Goal: Task Accomplishment & Management: Manage account settings

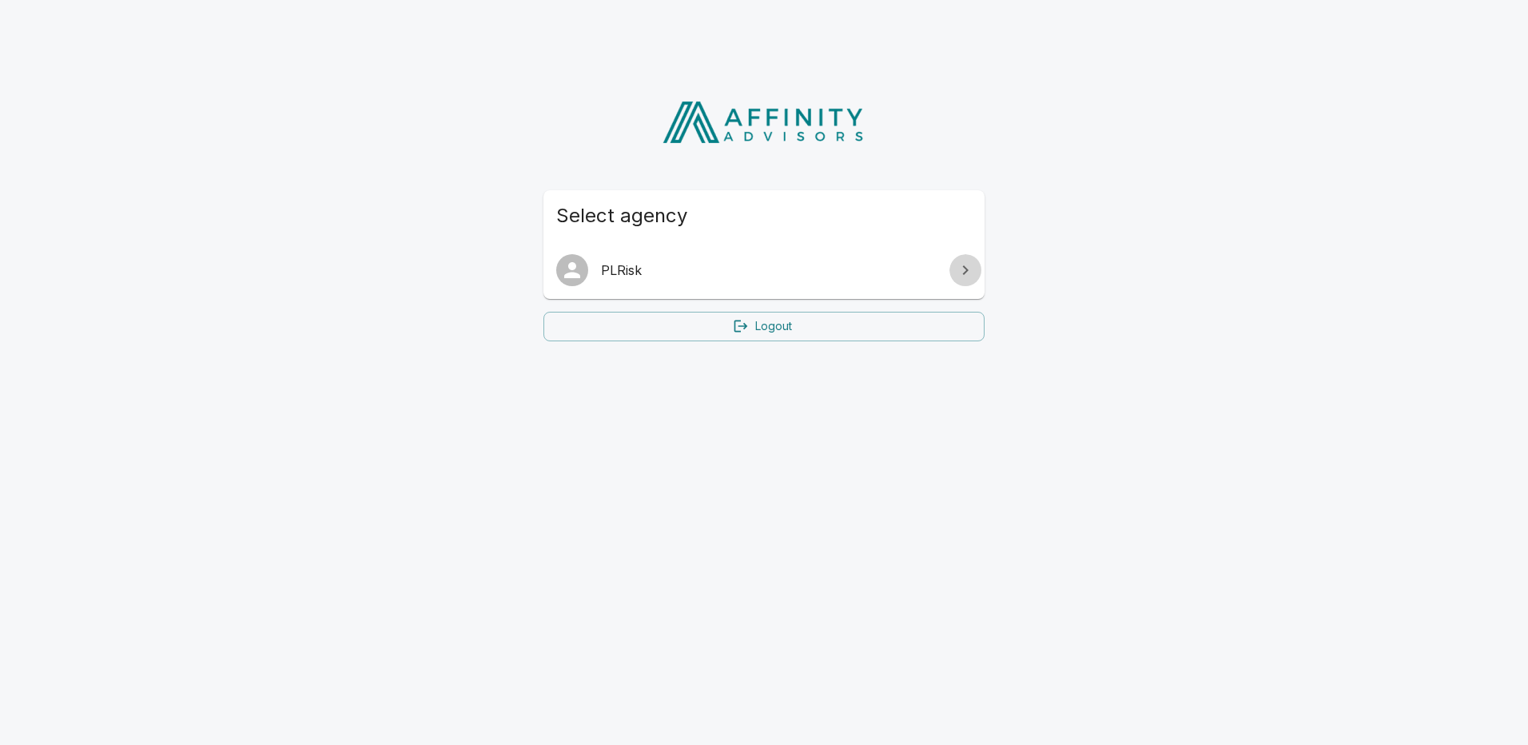
click at [952, 275] on link at bounding box center [966, 270] width 32 height 32
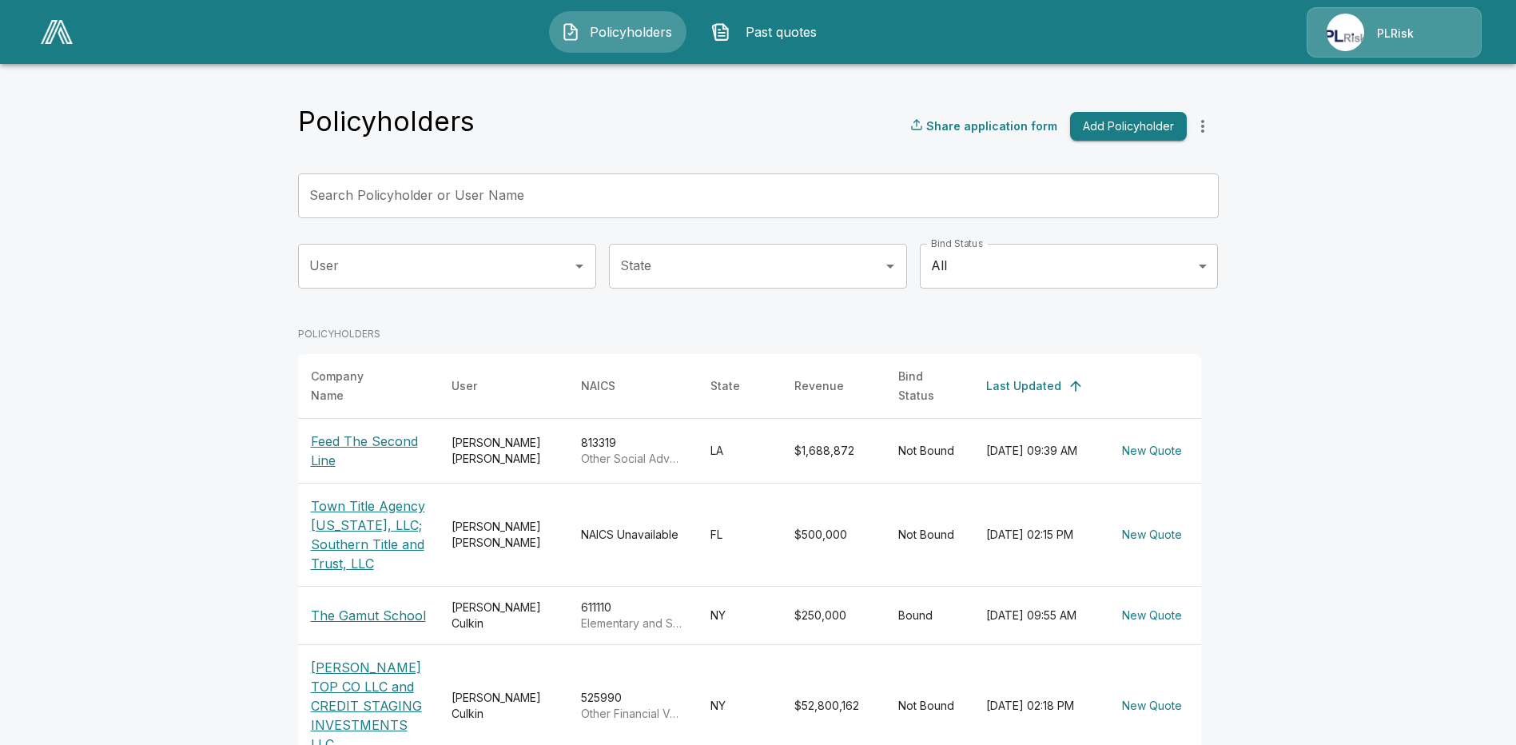
click at [1347, 22] on img at bounding box center [1346, 33] width 38 height 38
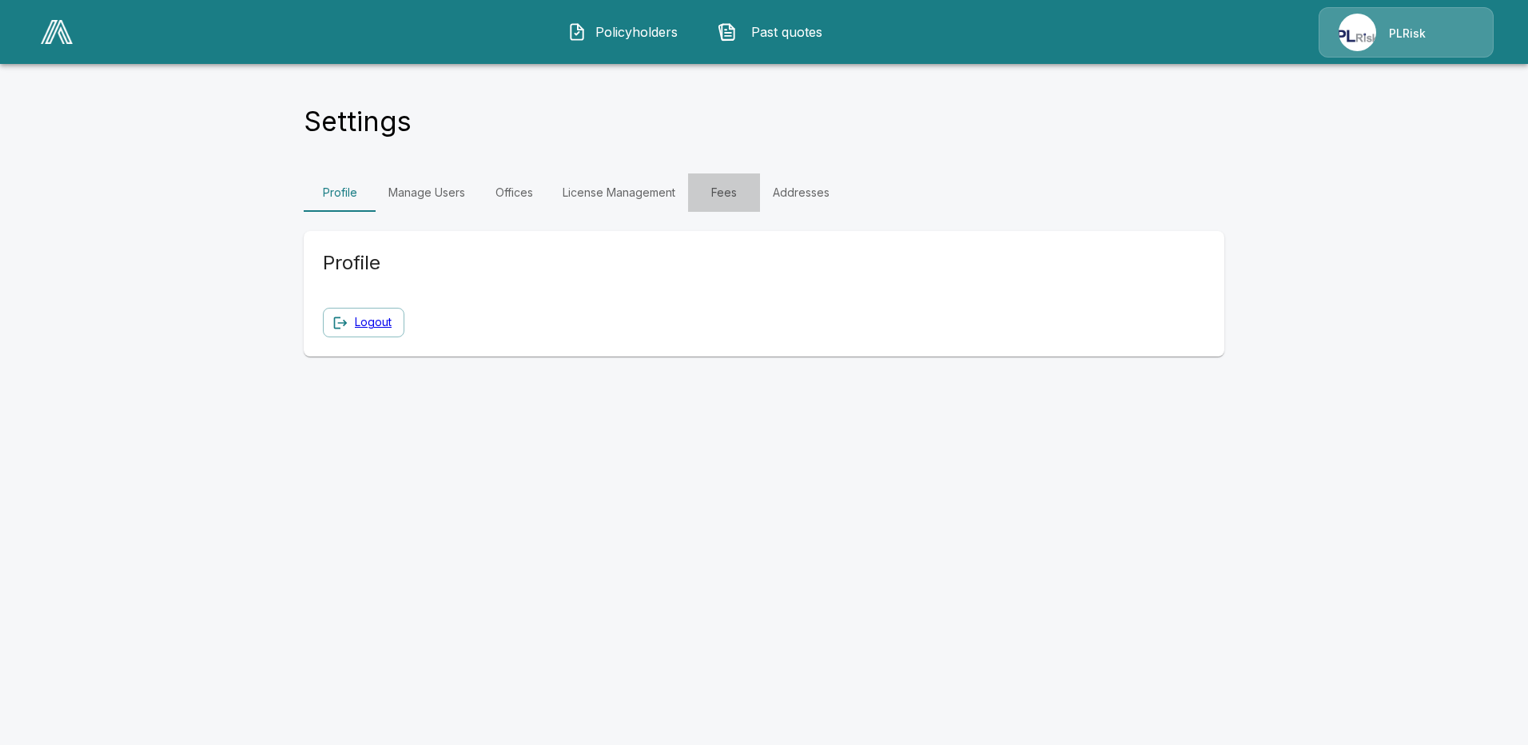
click at [732, 197] on link "Fees" at bounding box center [724, 192] width 72 height 38
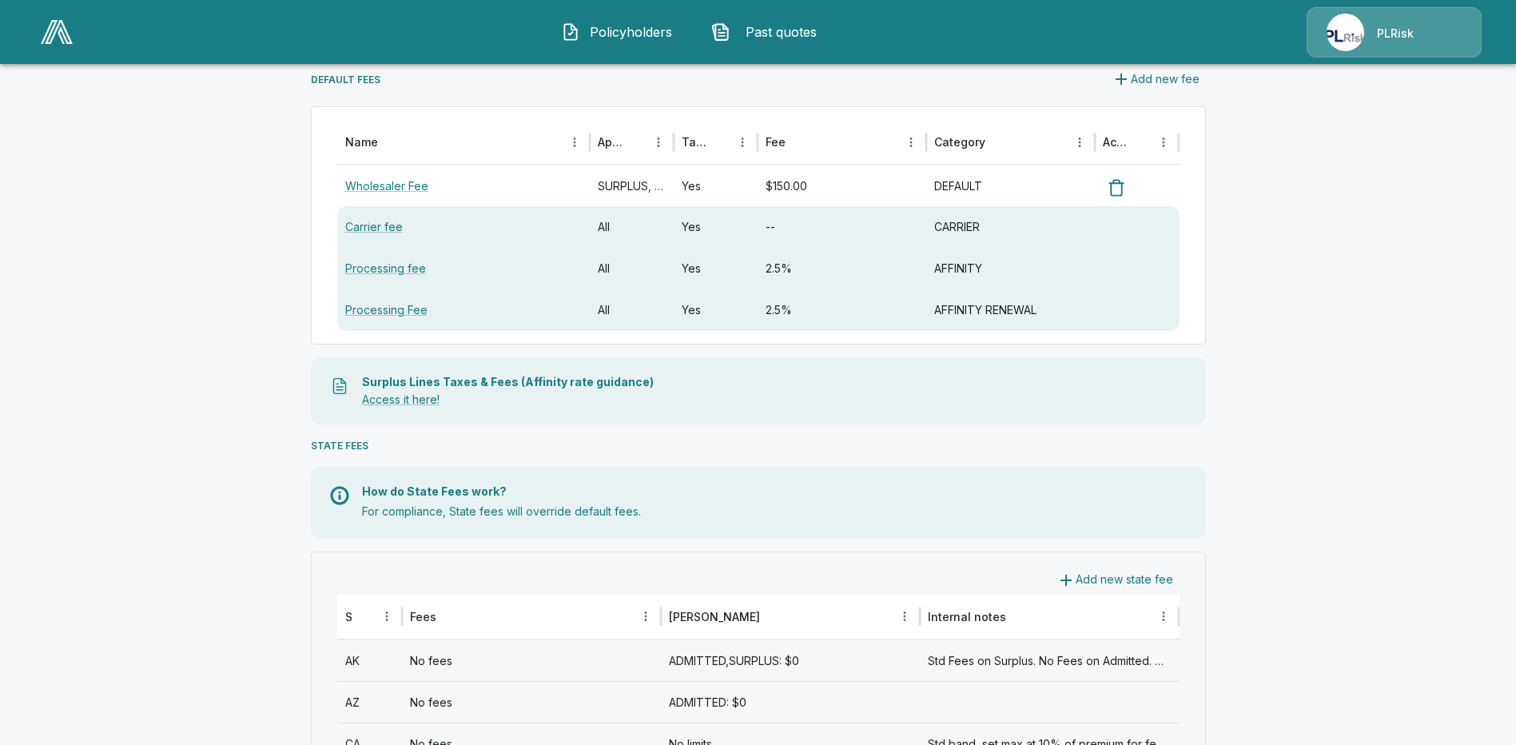
scroll to position [240, 0]
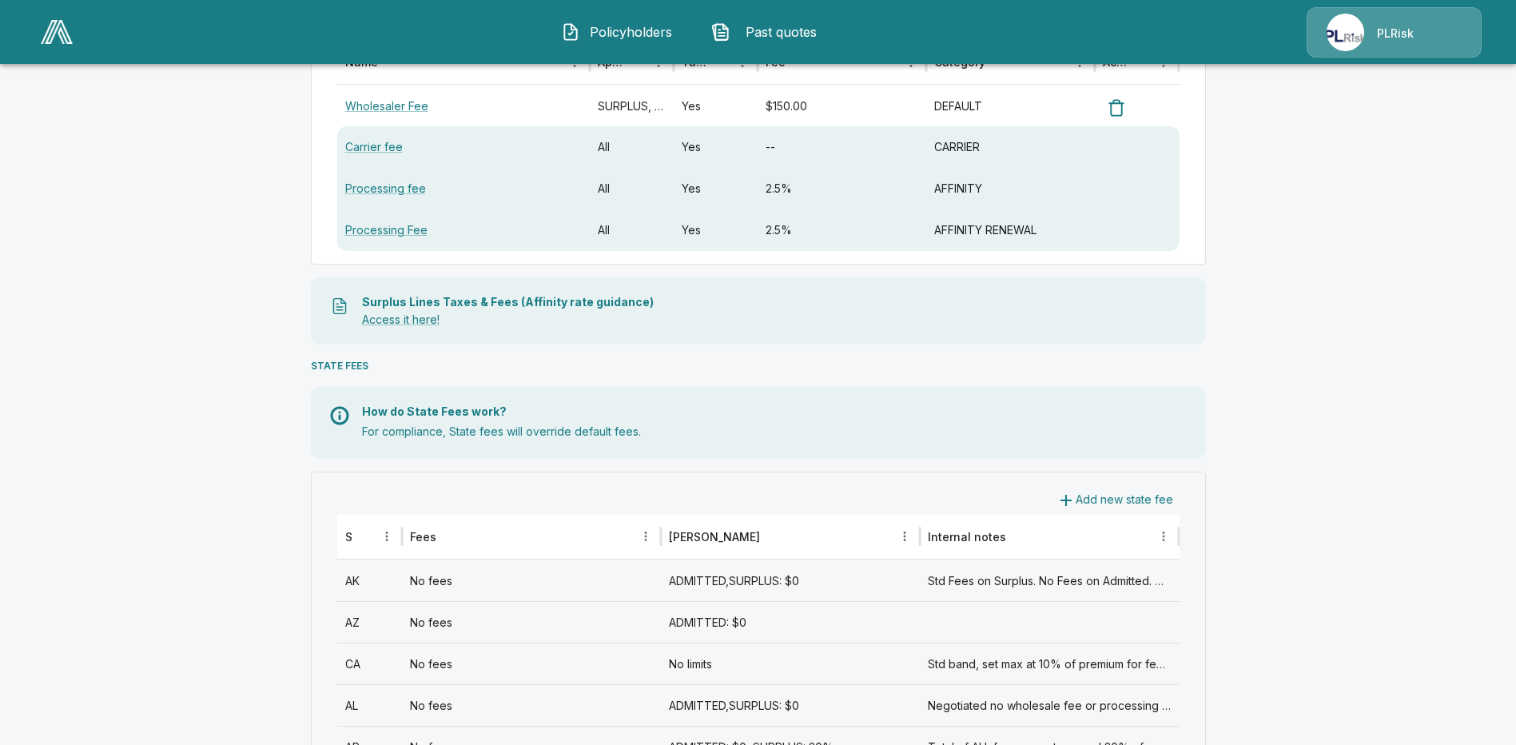
click at [356, 581] on div "AK" at bounding box center [369, 581] width 65 height 42
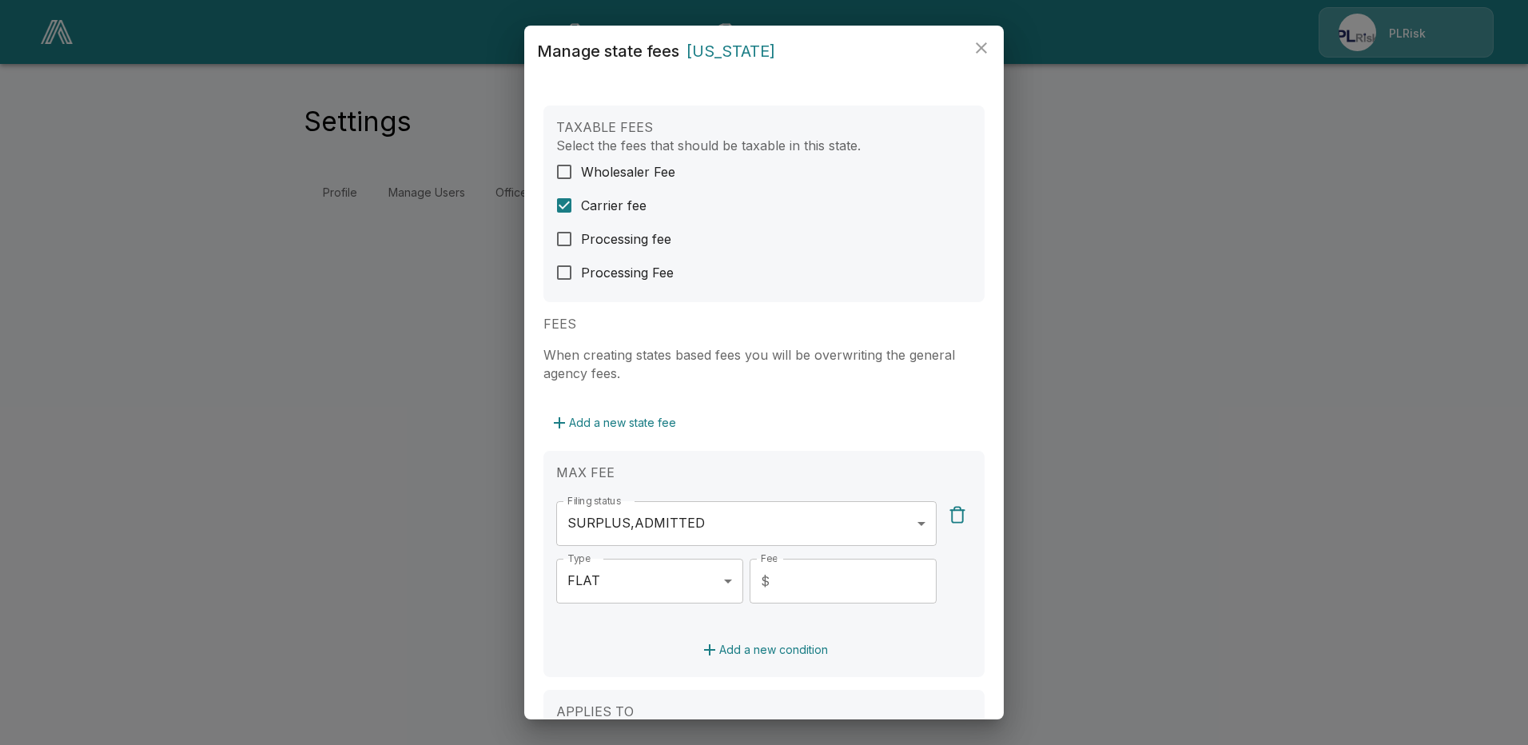
click at [909, 231] on body "**********" at bounding box center [764, 115] width 1528 height 231
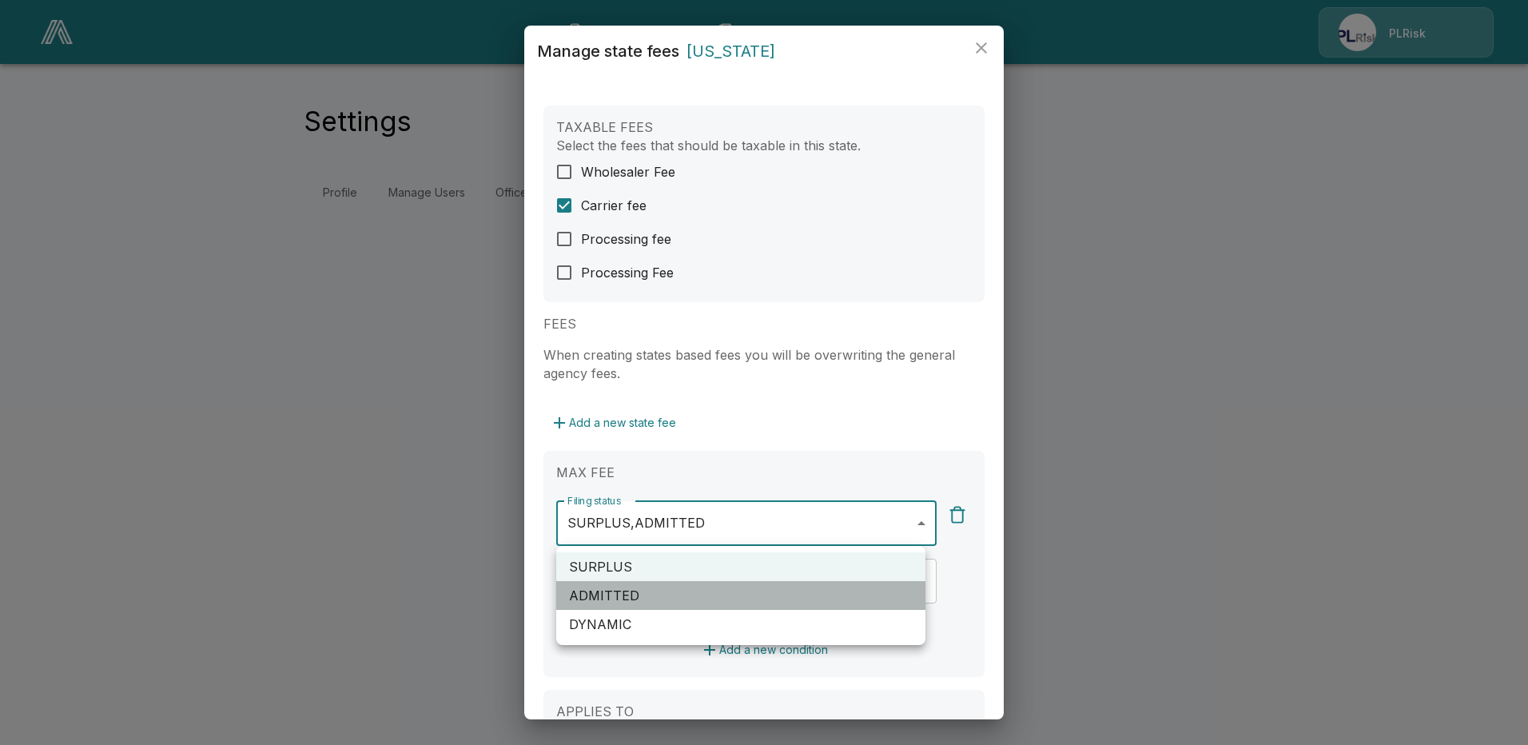
click at [624, 588] on li "ADMITTED" at bounding box center [740, 595] width 369 height 29
click at [597, 591] on li "ADMITTED" at bounding box center [740, 595] width 369 height 29
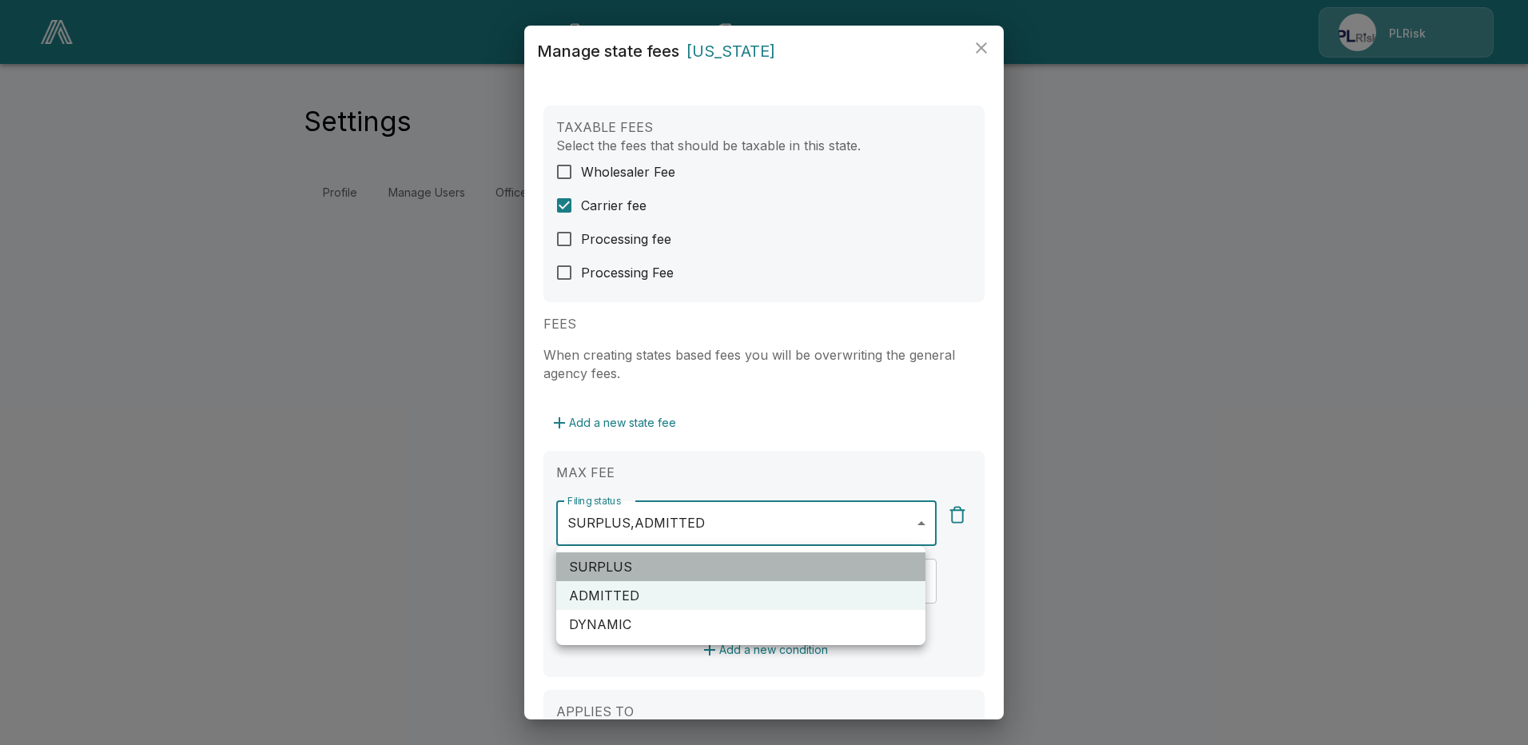
click at [617, 565] on li "SURPLUS" at bounding box center [740, 566] width 369 height 29
type input "********"
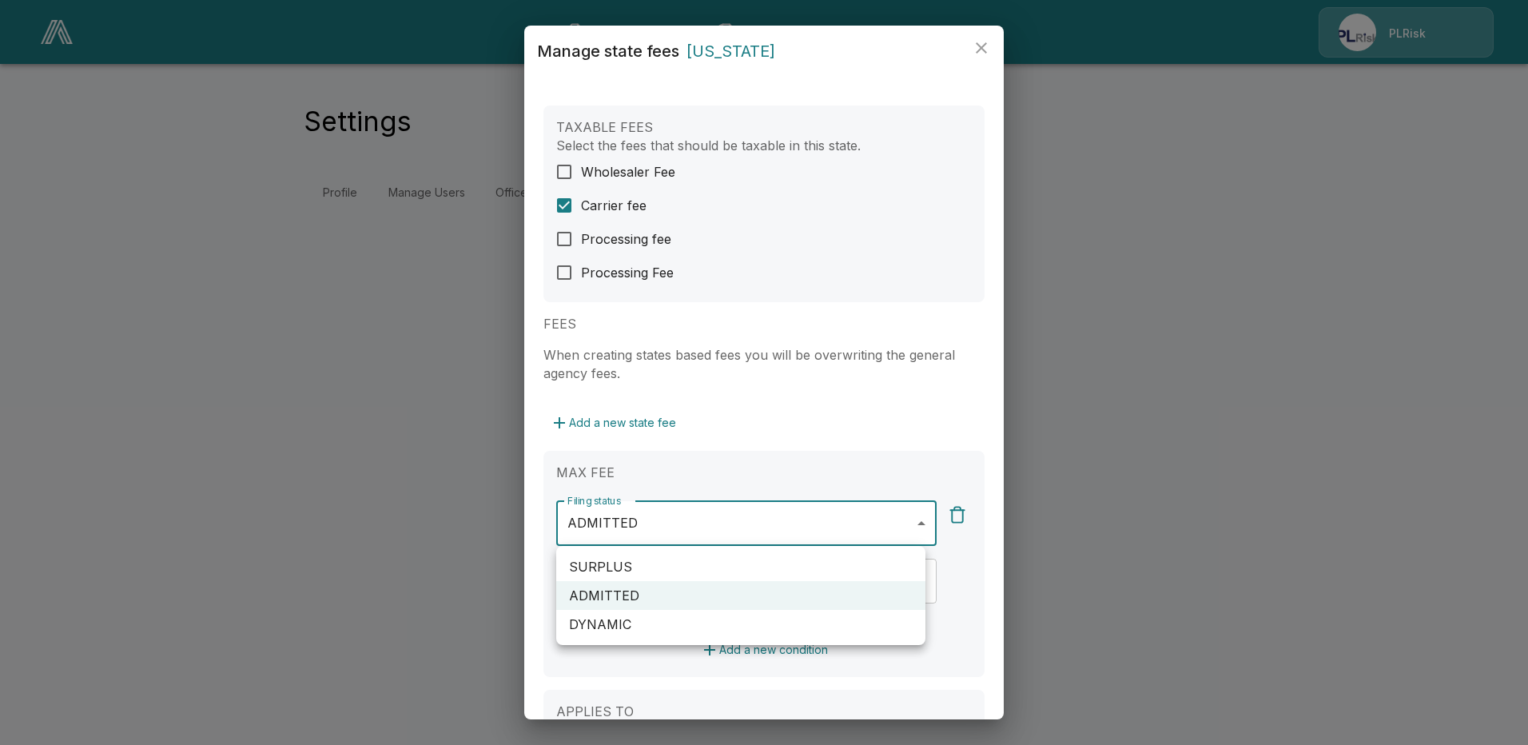
click at [987, 516] on div at bounding box center [764, 372] width 1528 height 745
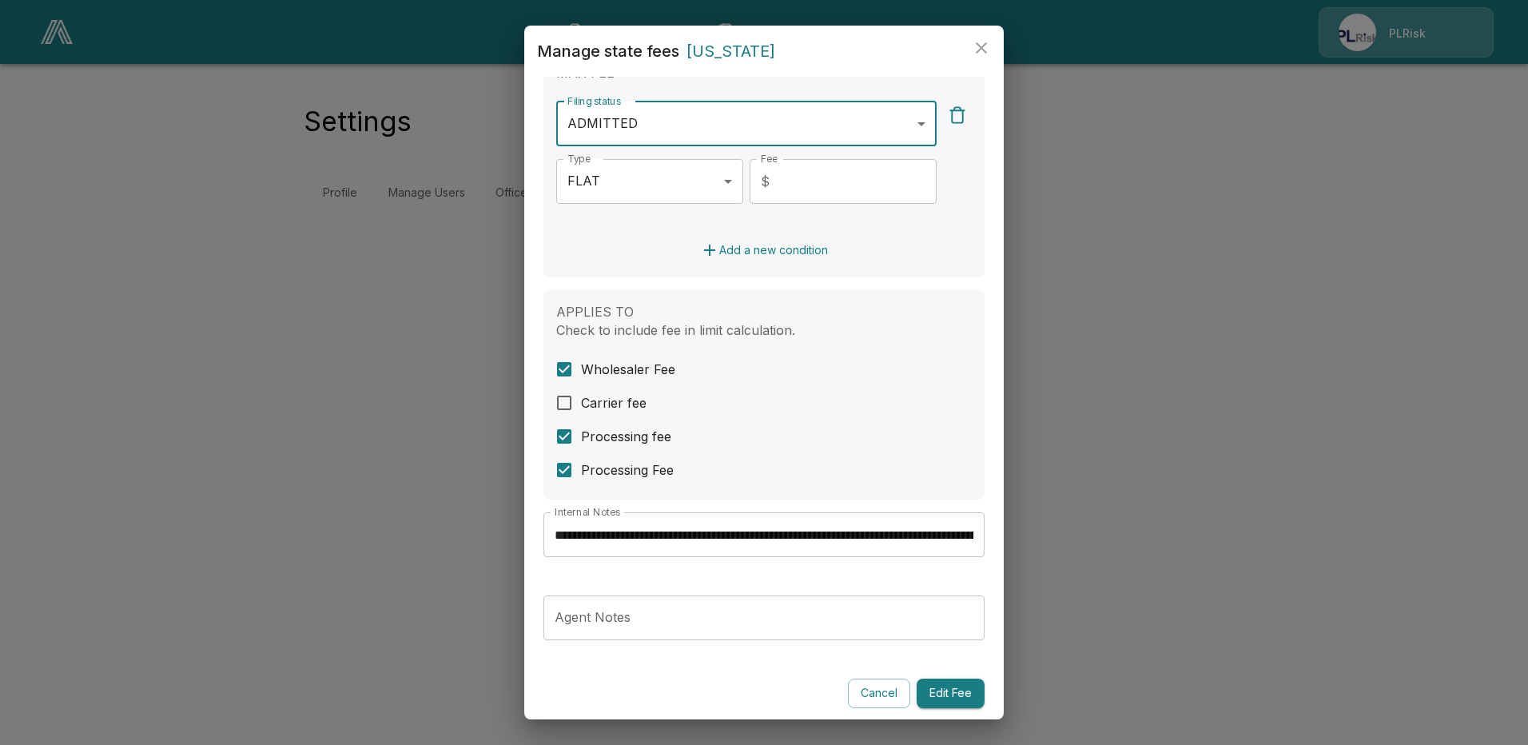
scroll to position [404, 0]
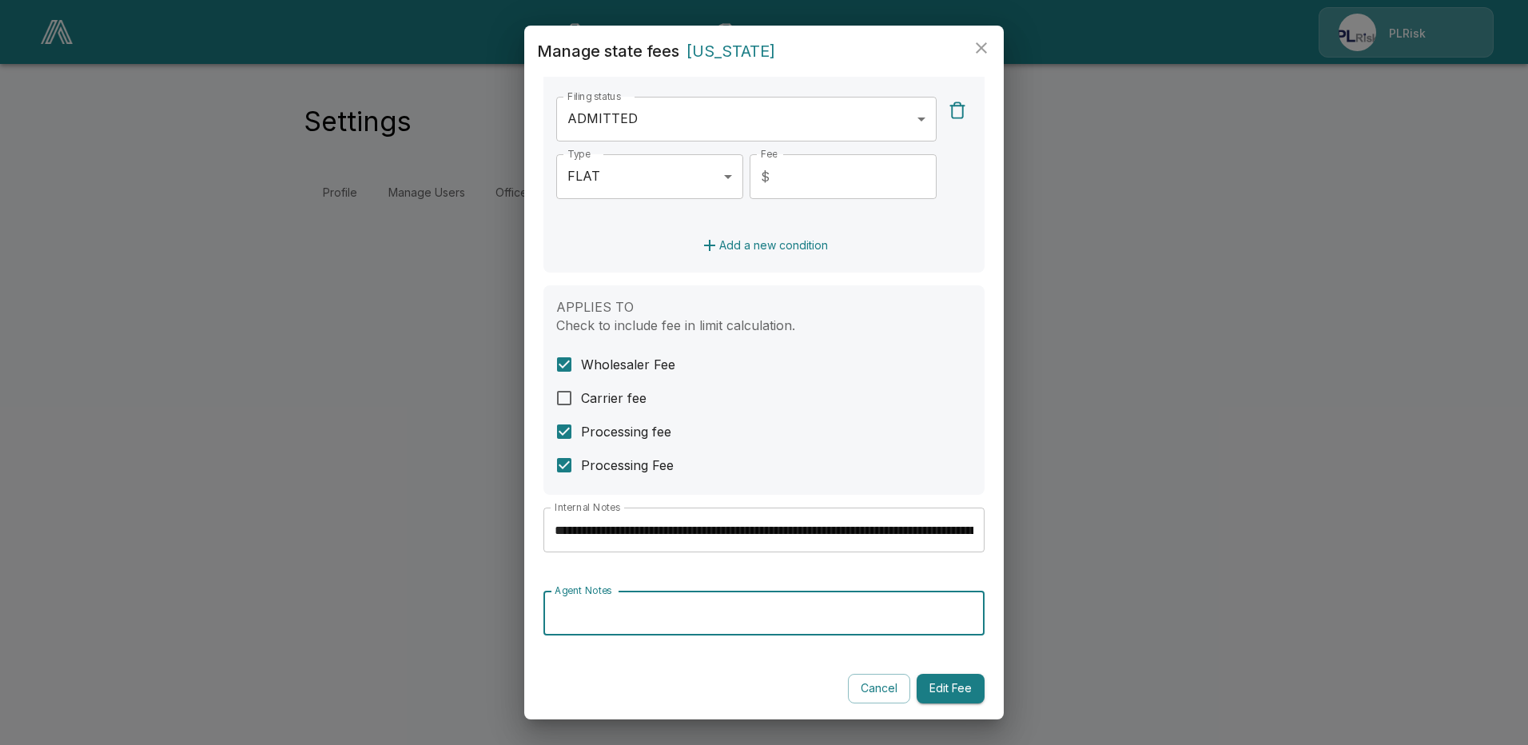
click at [567, 611] on input "Agent Notes" at bounding box center [764, 613] width 441 height 45
paste input "**********"
click at [706, 614] on input "**********" at bounding box center [758, 613] width 429 height 45
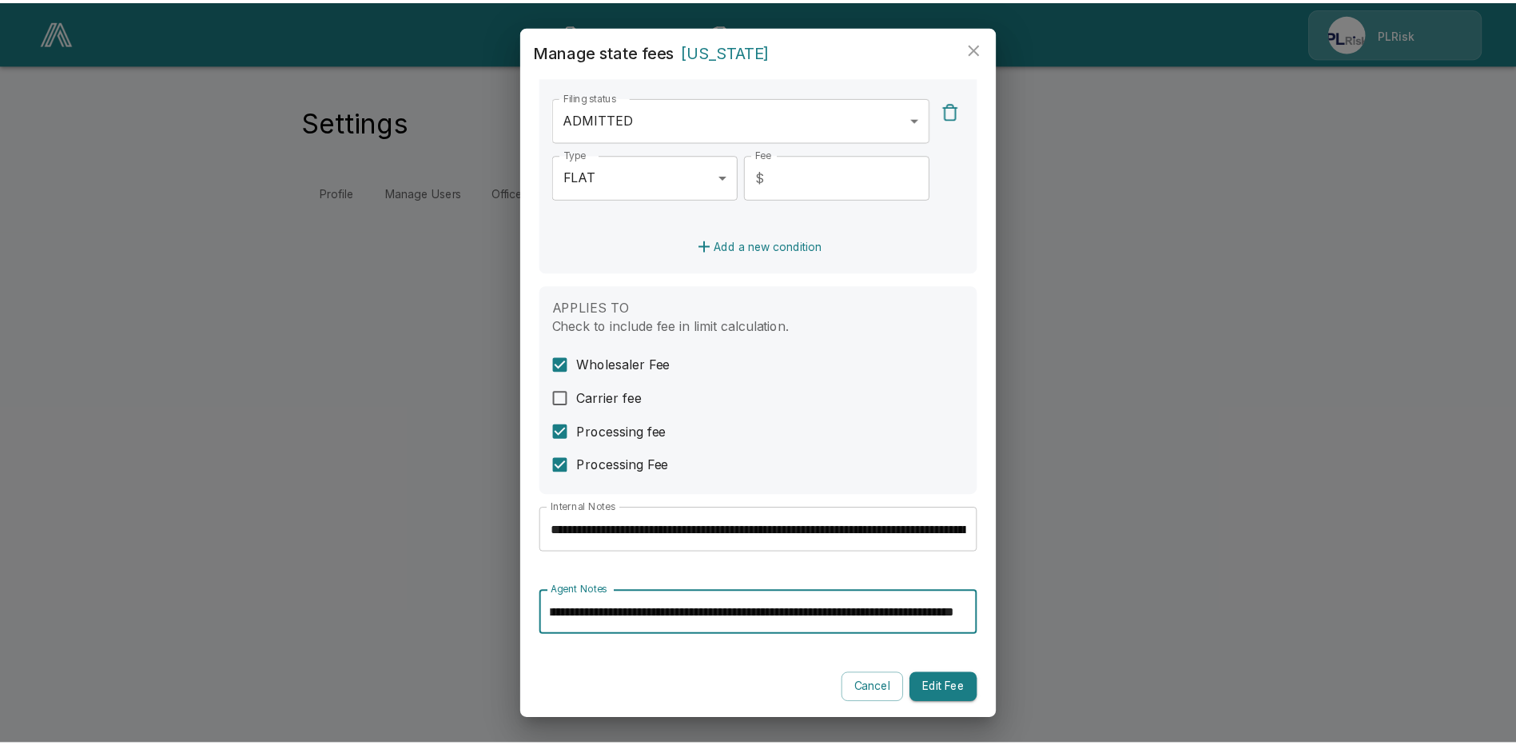
scroll to position [0, 0]
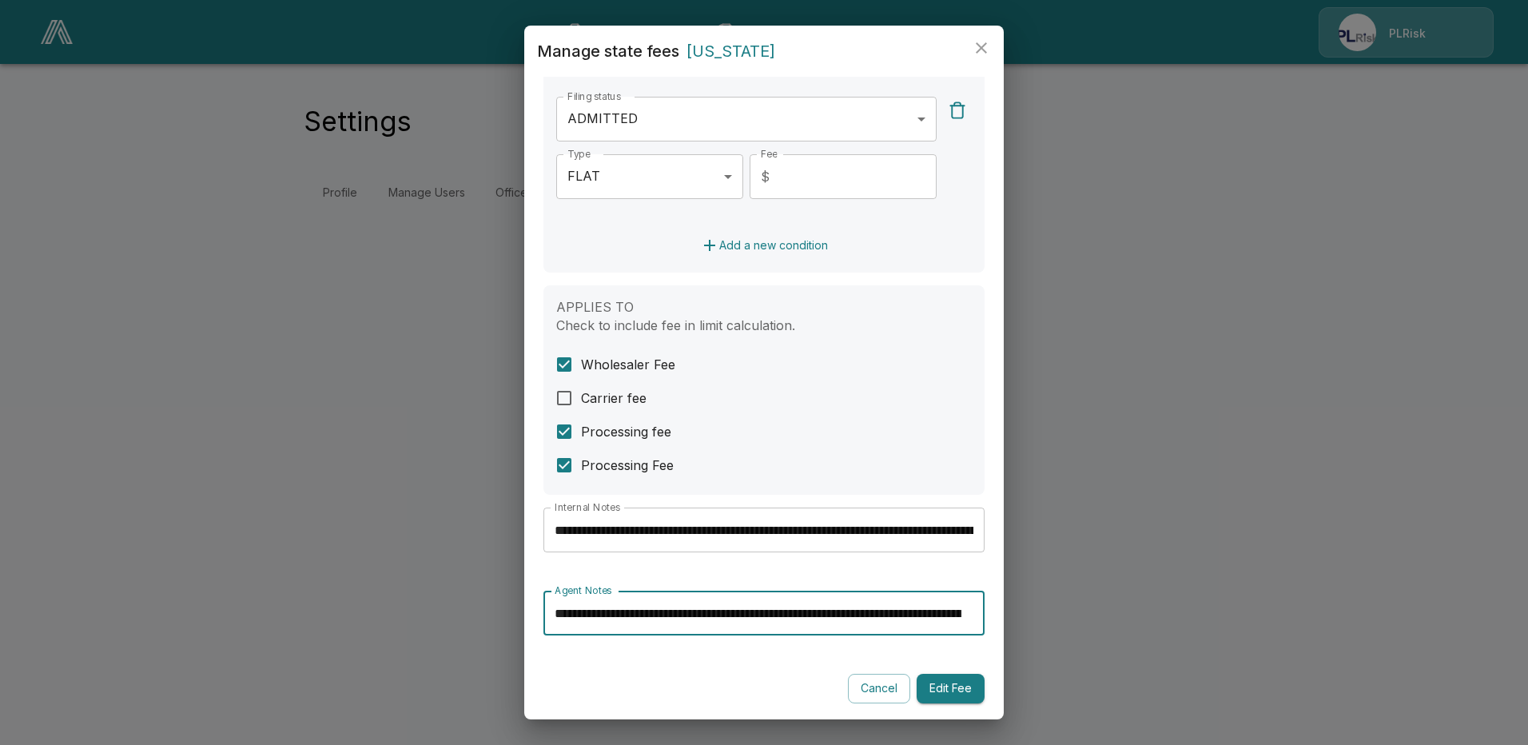
type input "**********"
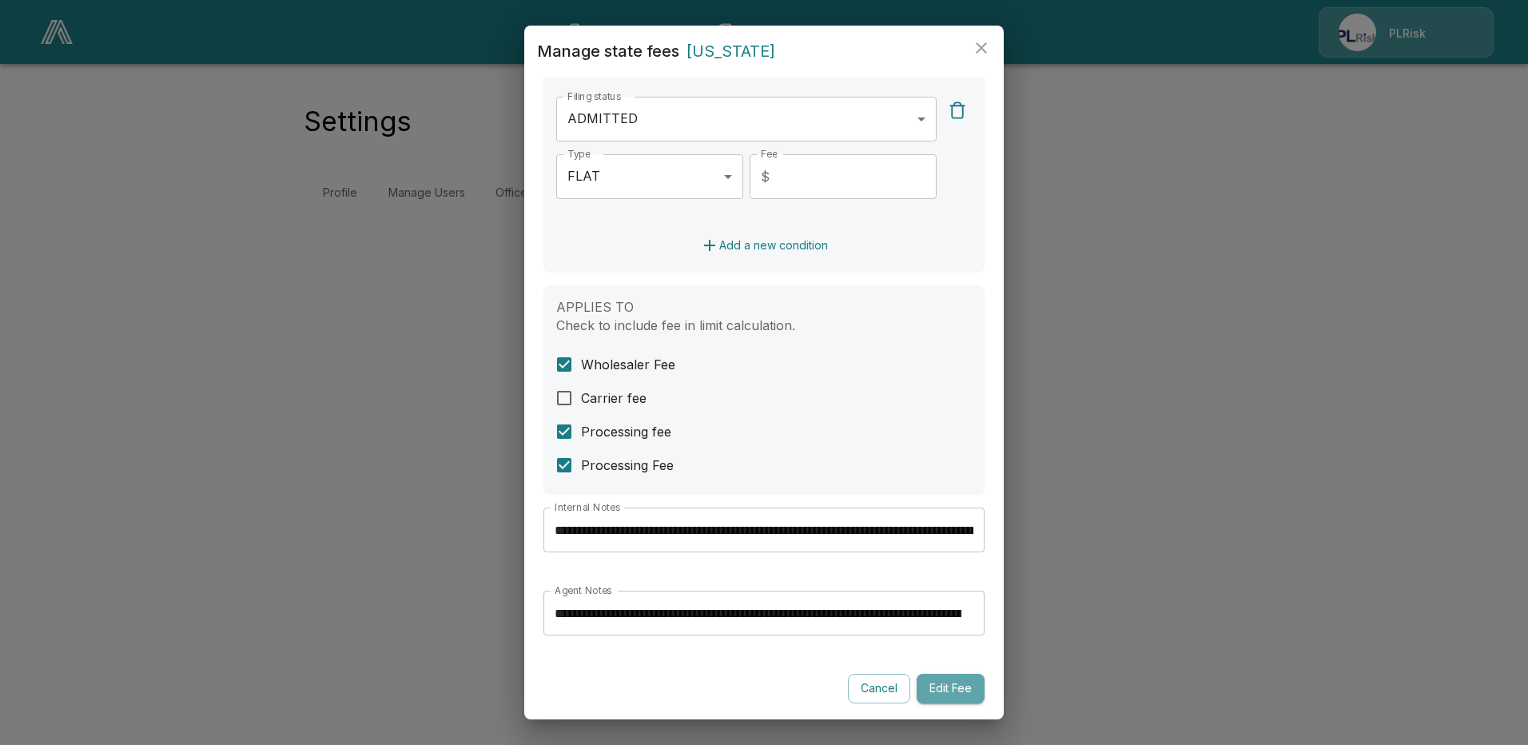
click at [946, 691] on button "Edit Fee" at bounding box center [951, 689] width 68 height 30
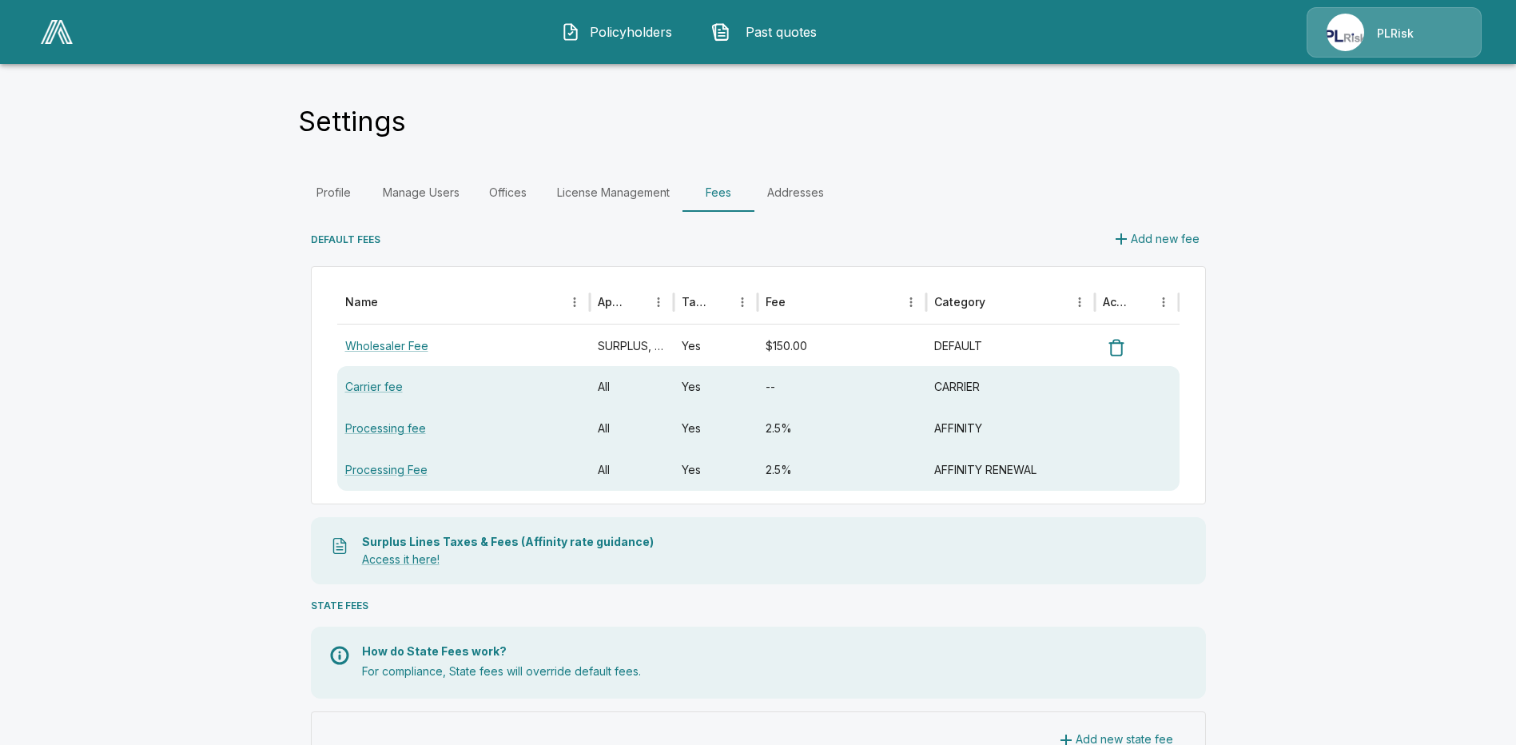
click at [717, 196] on link "Fees" at bounding box center [719, 192] width 72 height 38
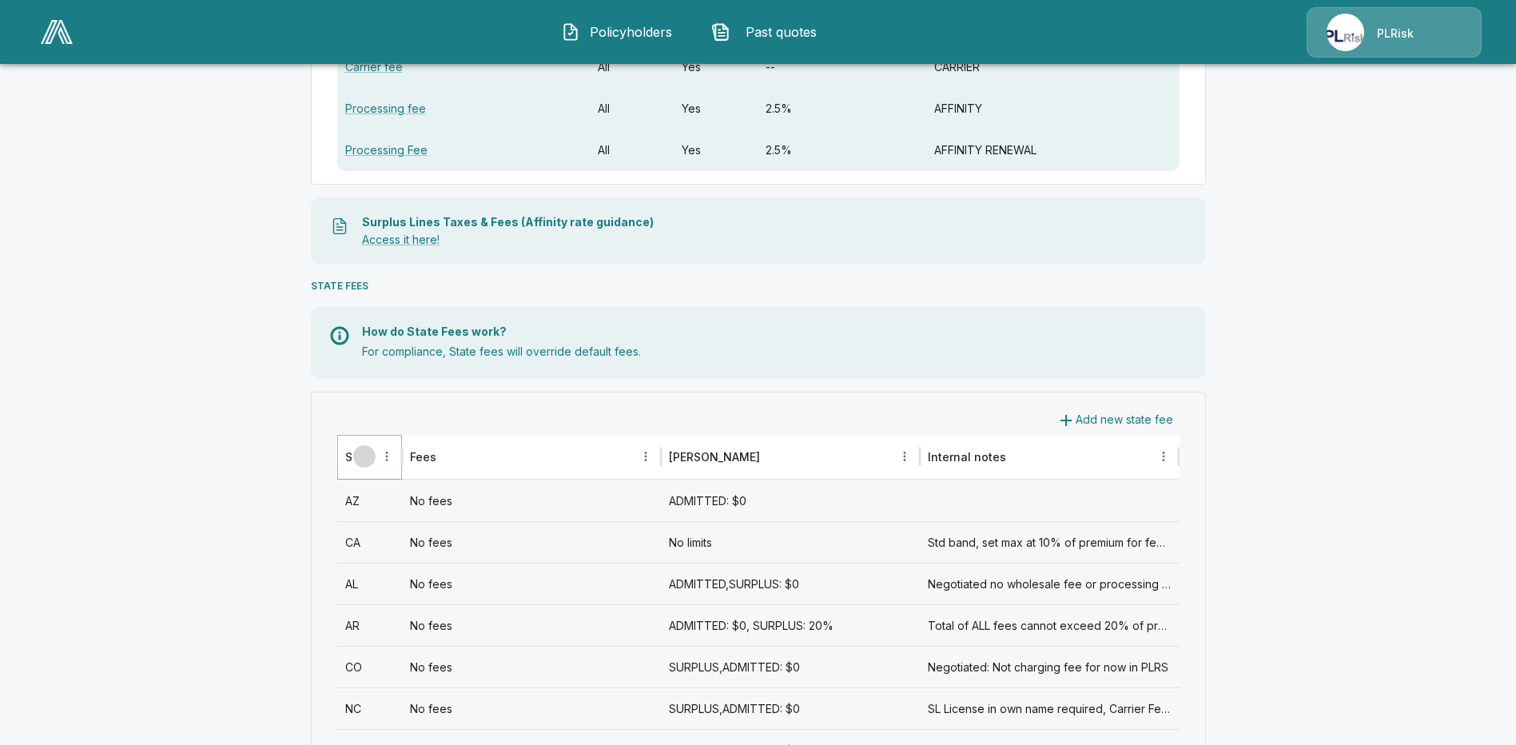
click at [372, 460] on icon "Sort" at bounding box center [364, 456] width 14 height 14
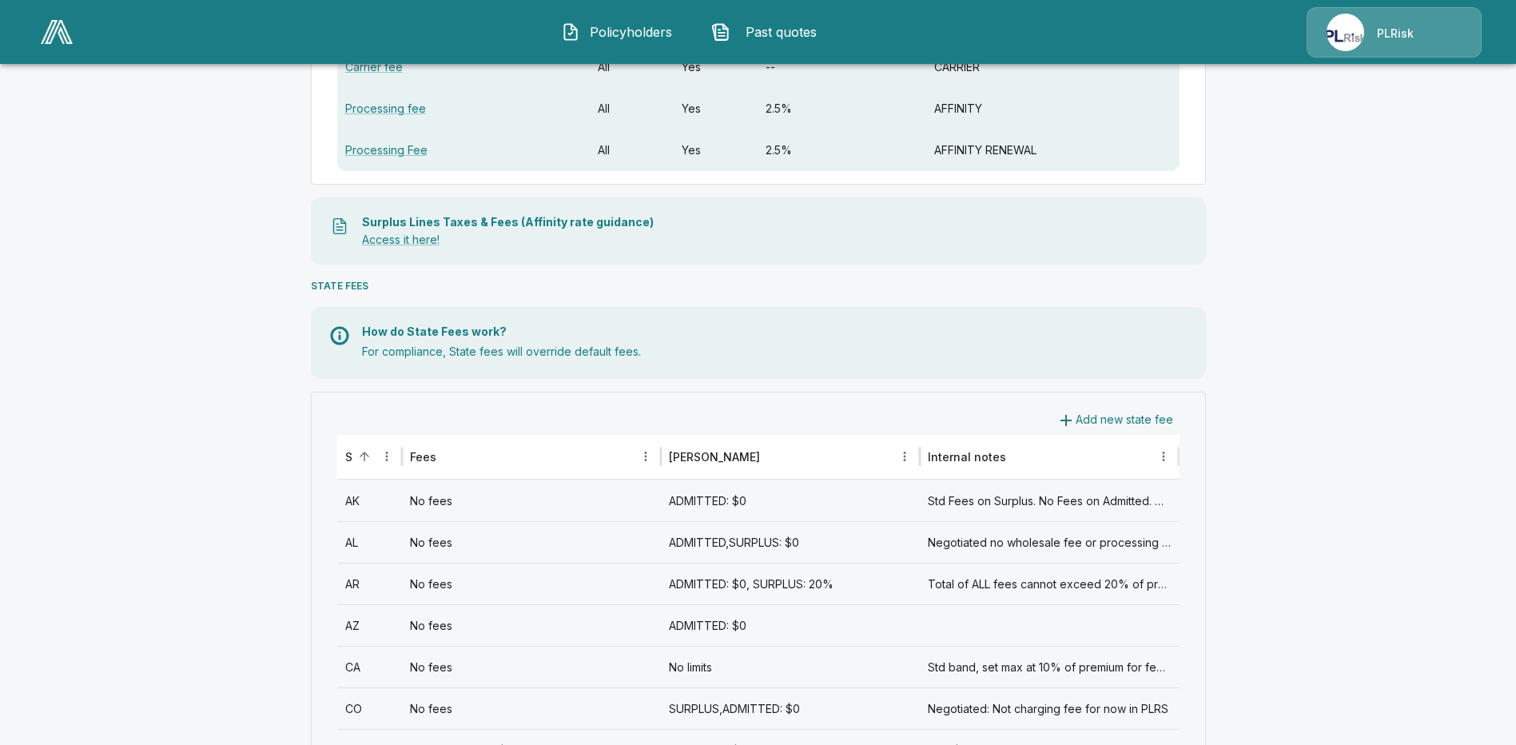
click at [361, 667] on div "CA" at bounding box center [369, 667] width 65 height 42
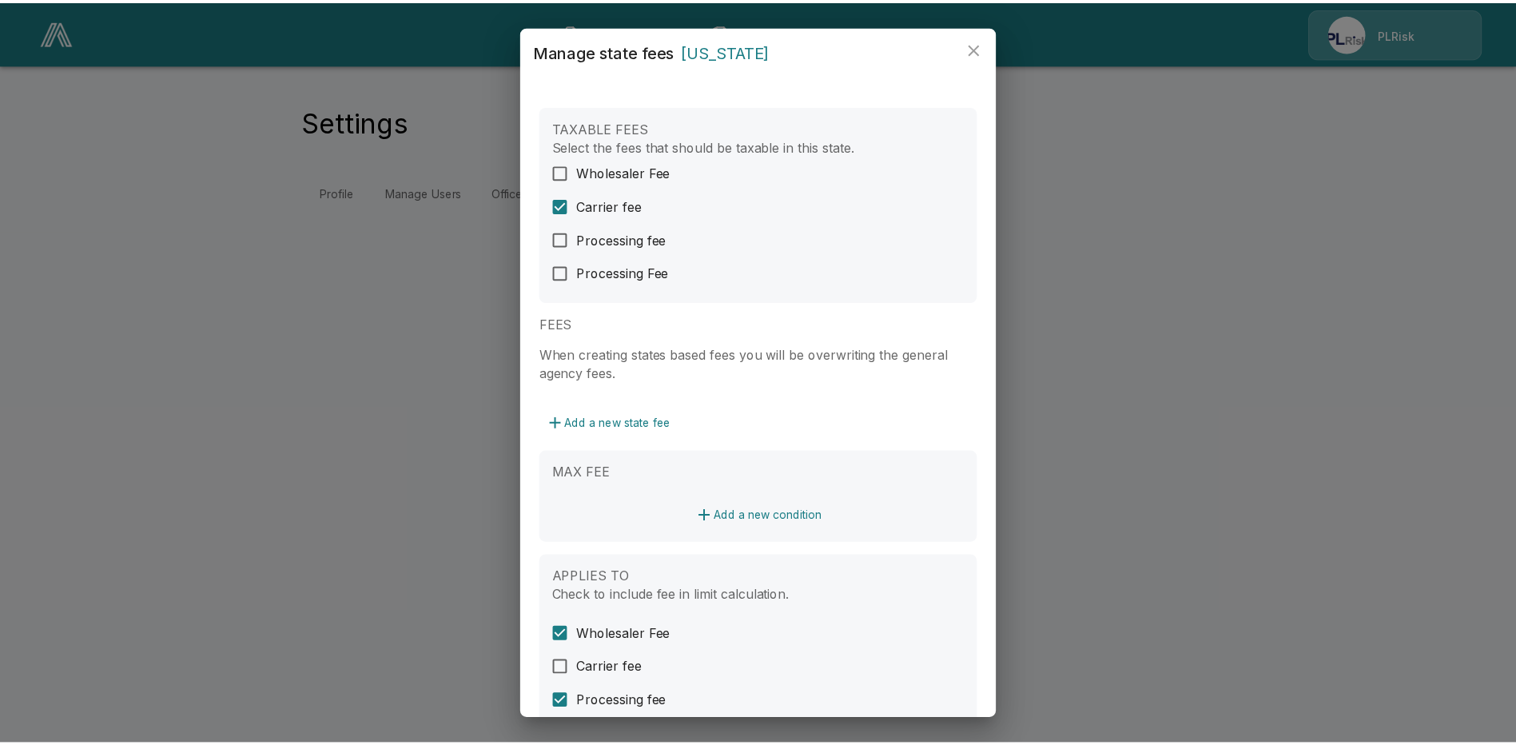
scroll to position [160, 0]
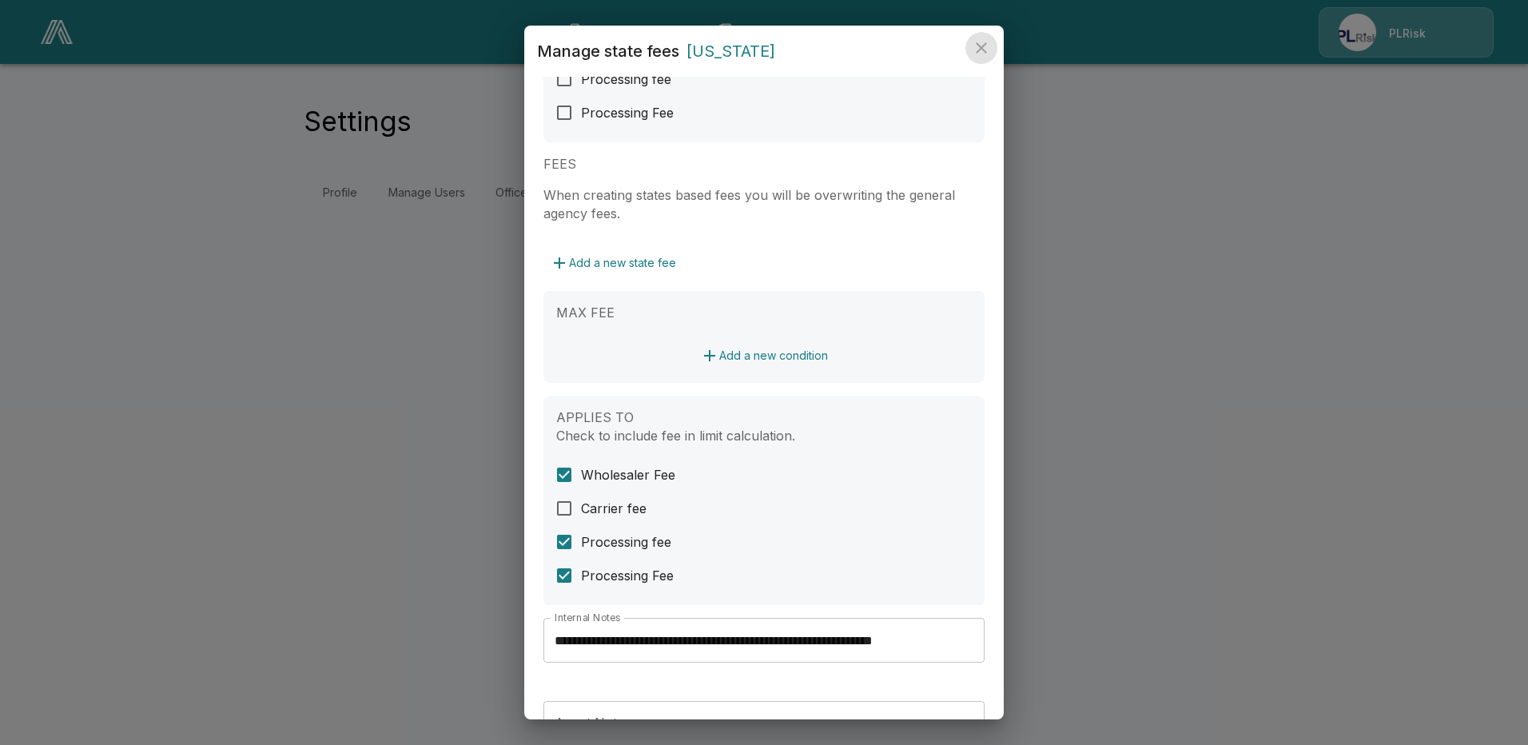
click at [980, 51] on icon "close" at bounding box center [981, 47] width 19 height 19
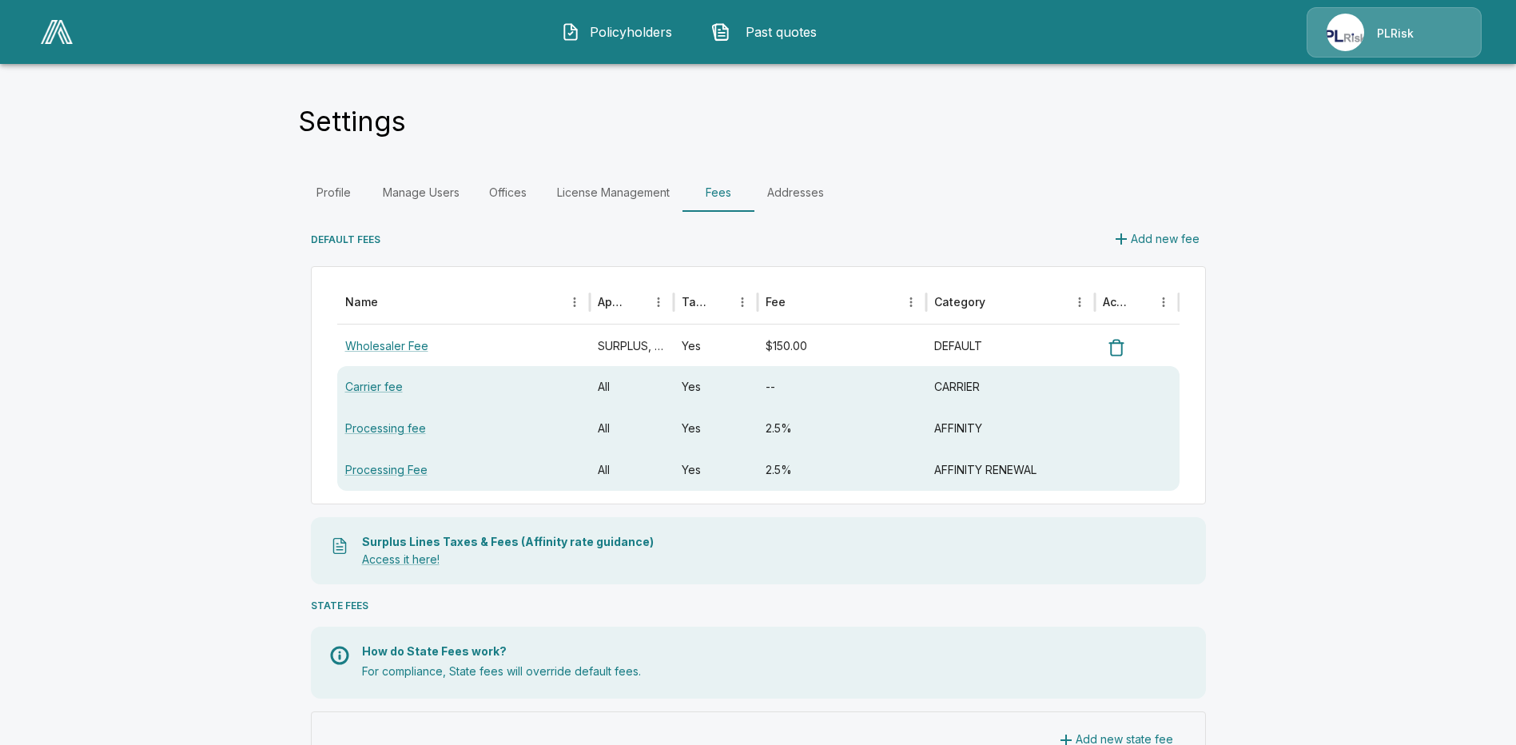
click at [612, 24] on span "Policyholders" at bounding box center [631, 31] width 88 height 19
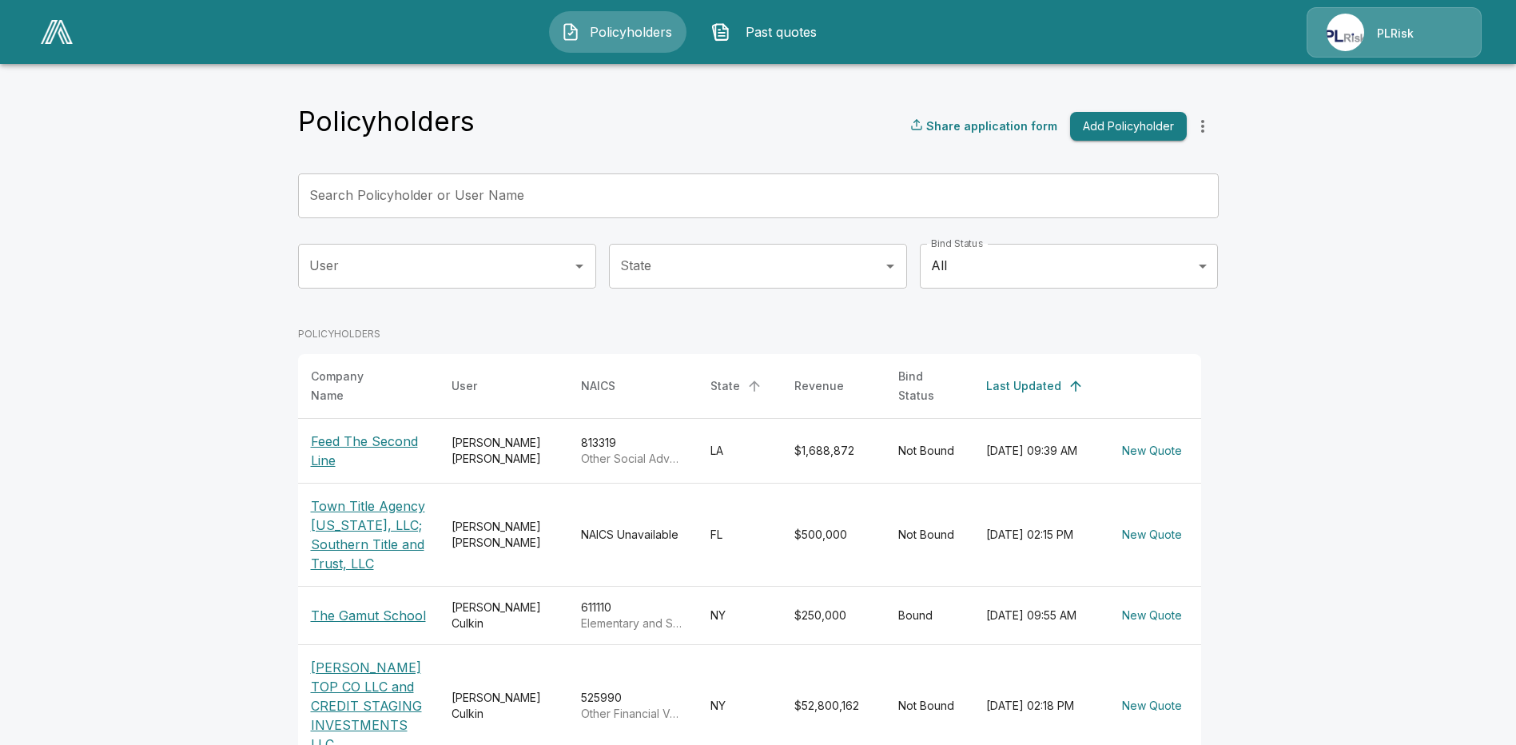
click at [740, 376] on div "State" at bounding box center [726, 385] width 30 height 19
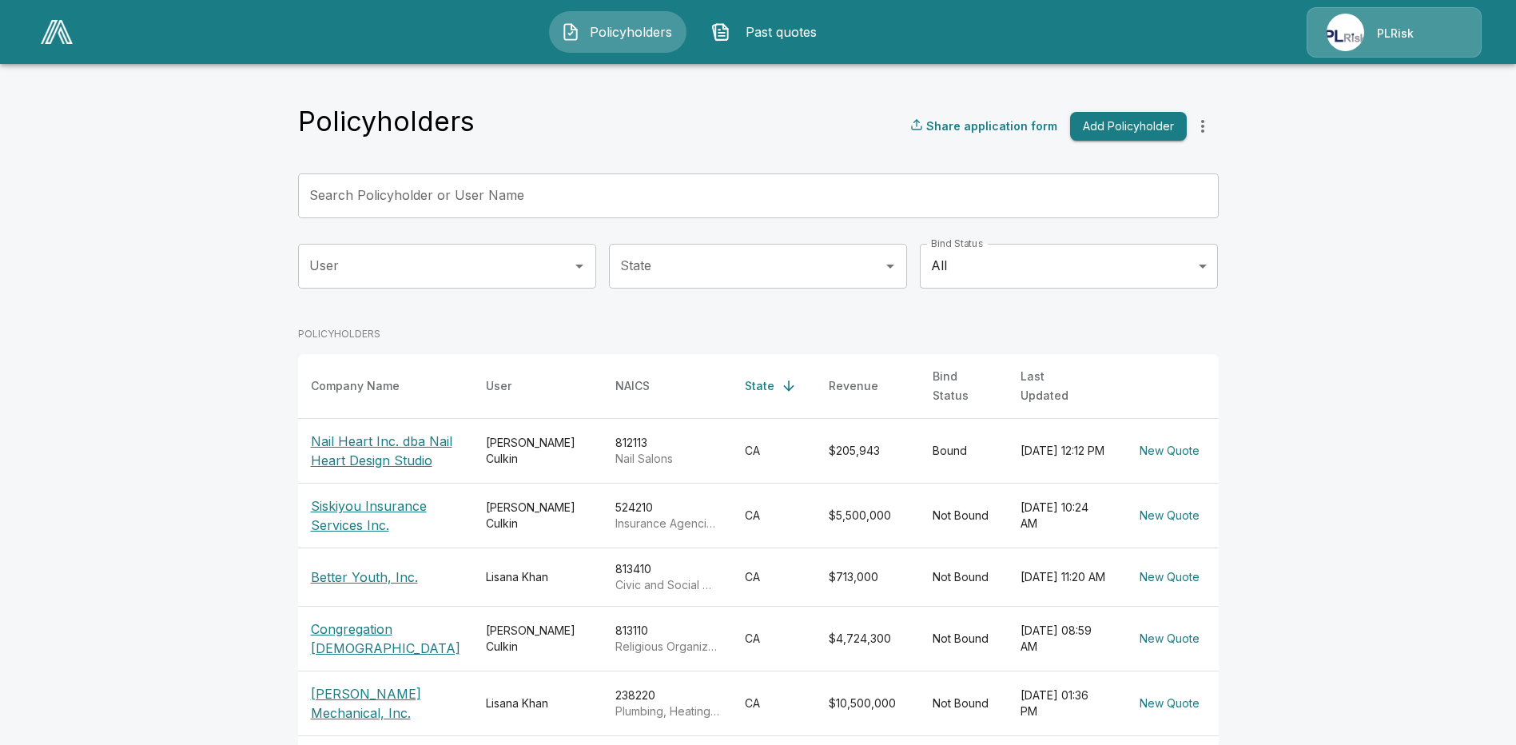
click at [360, 438] on p "Nail Heart Inc. dba Nail Heart Design Studio" at bounding box center [385, 451] width 149 height 38
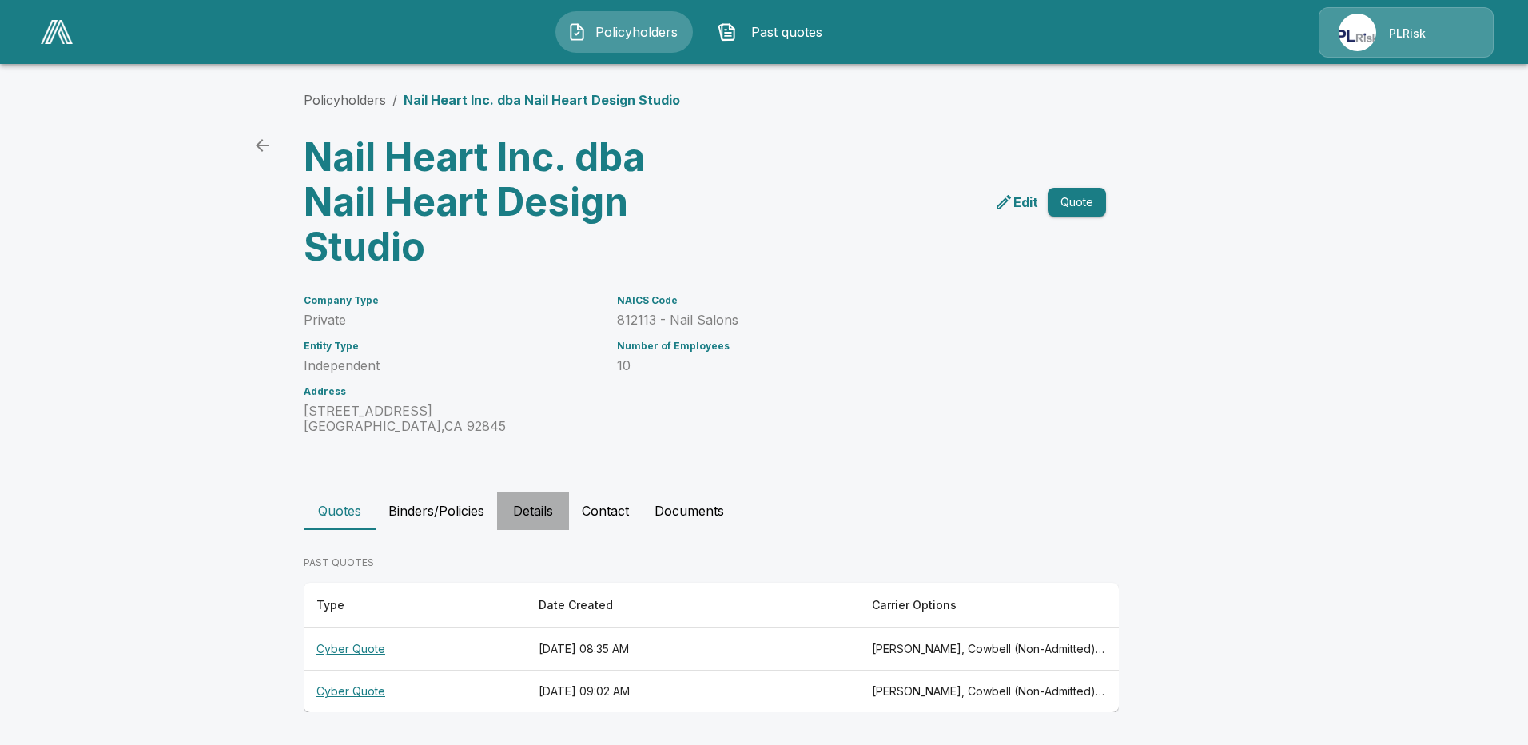
click at [544, 512] on button "Details" at bounding box center [533, 511] width 72 height 38
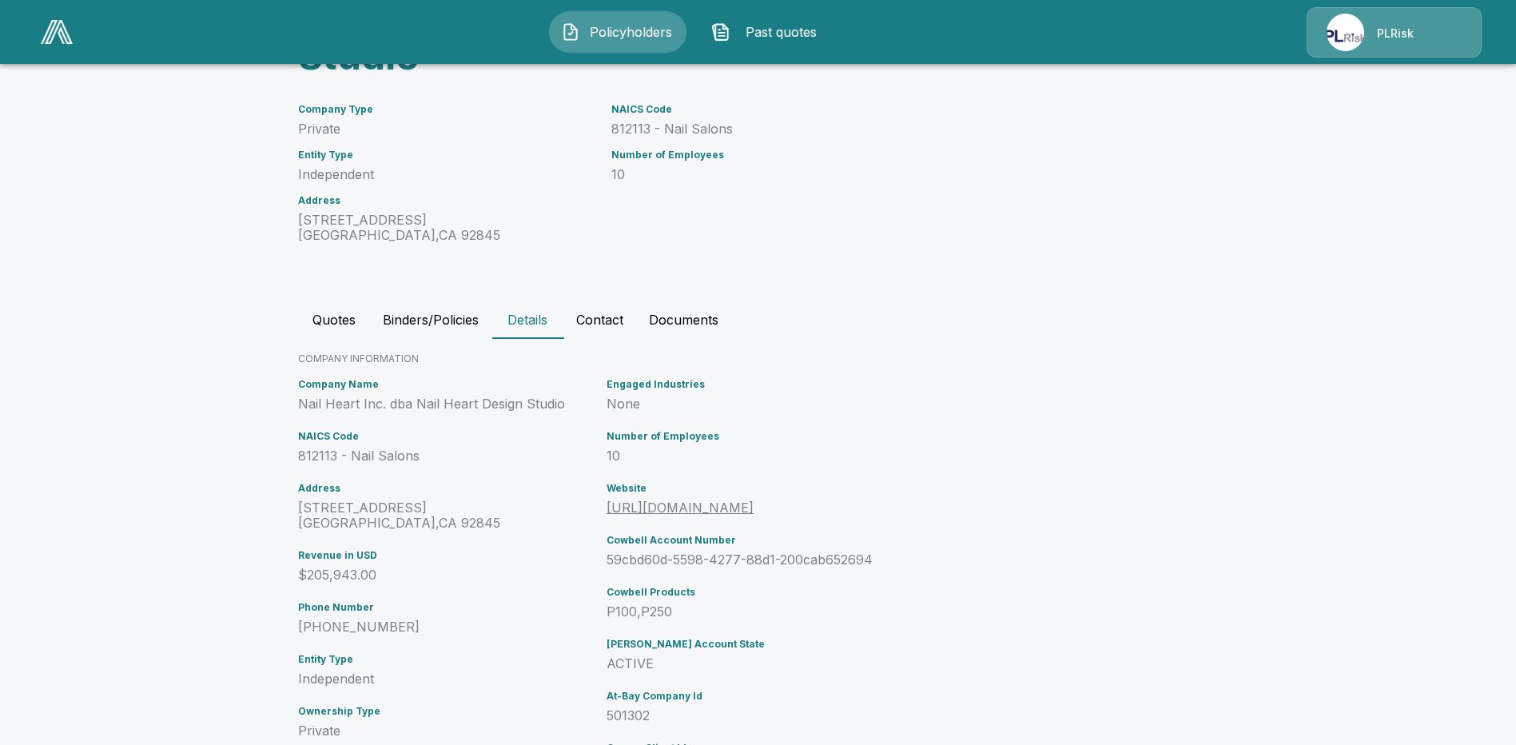
scroll to position [271, 0]
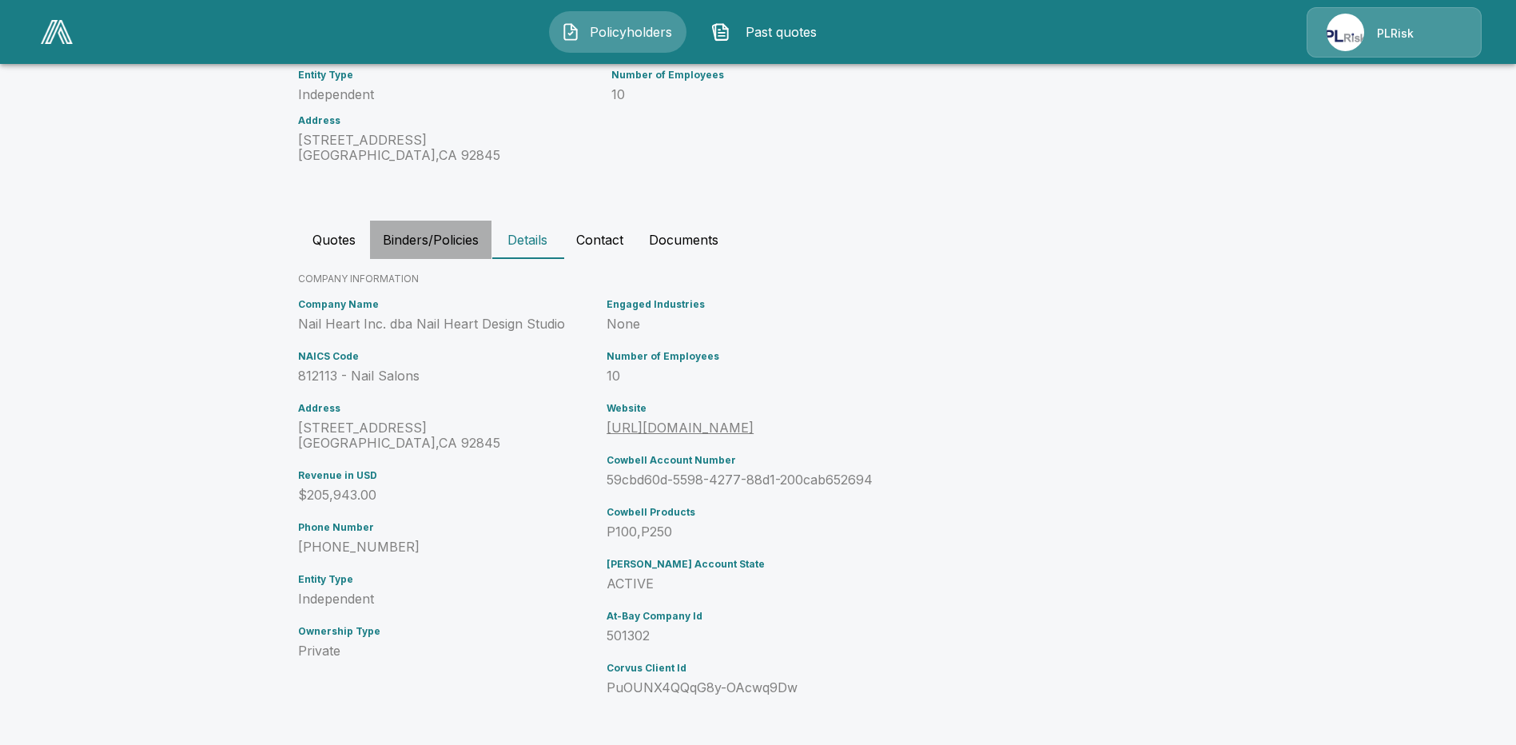
click at [462, 236] on button "Binders/Policies" at bounding box center [430, 240] width 121 height 38
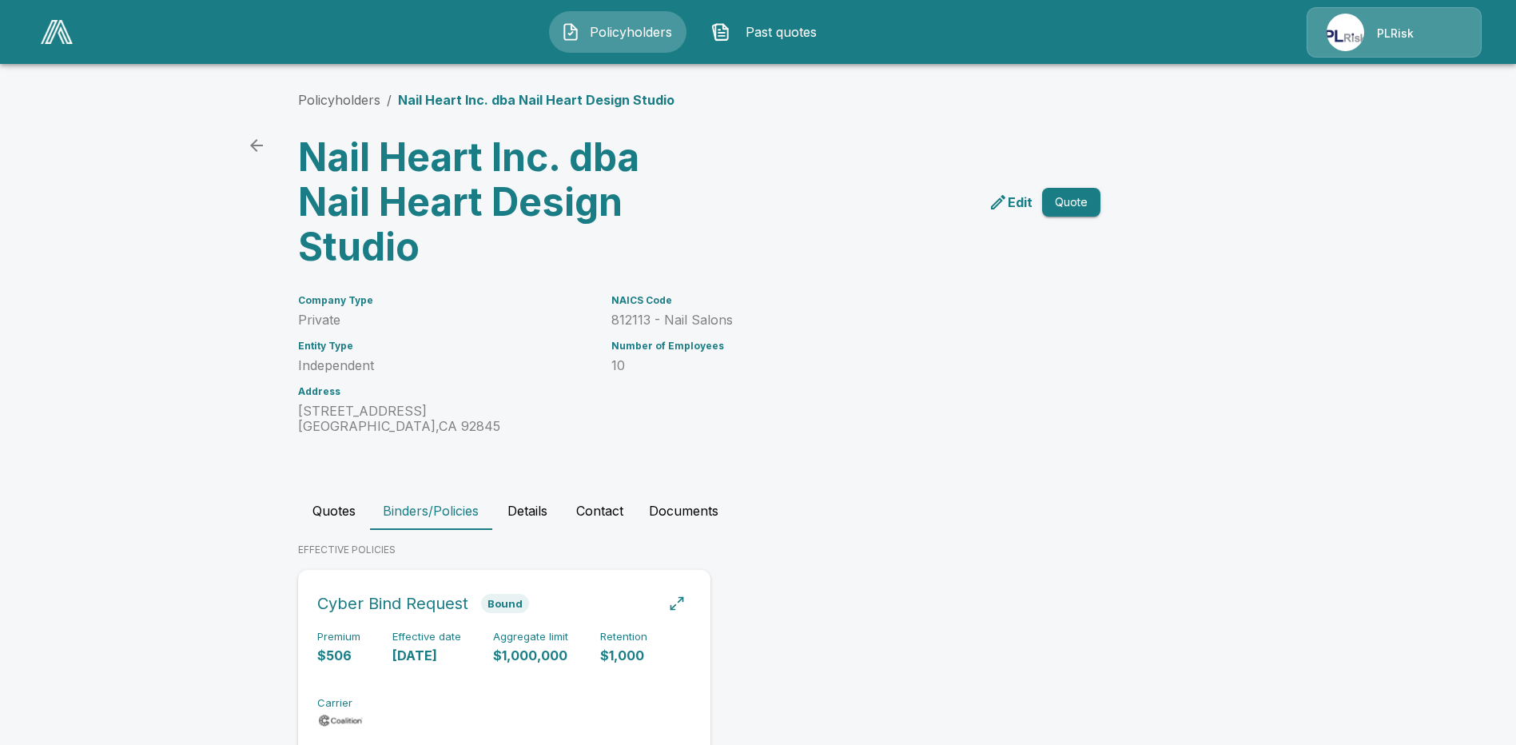
scroll to position [55, 0]
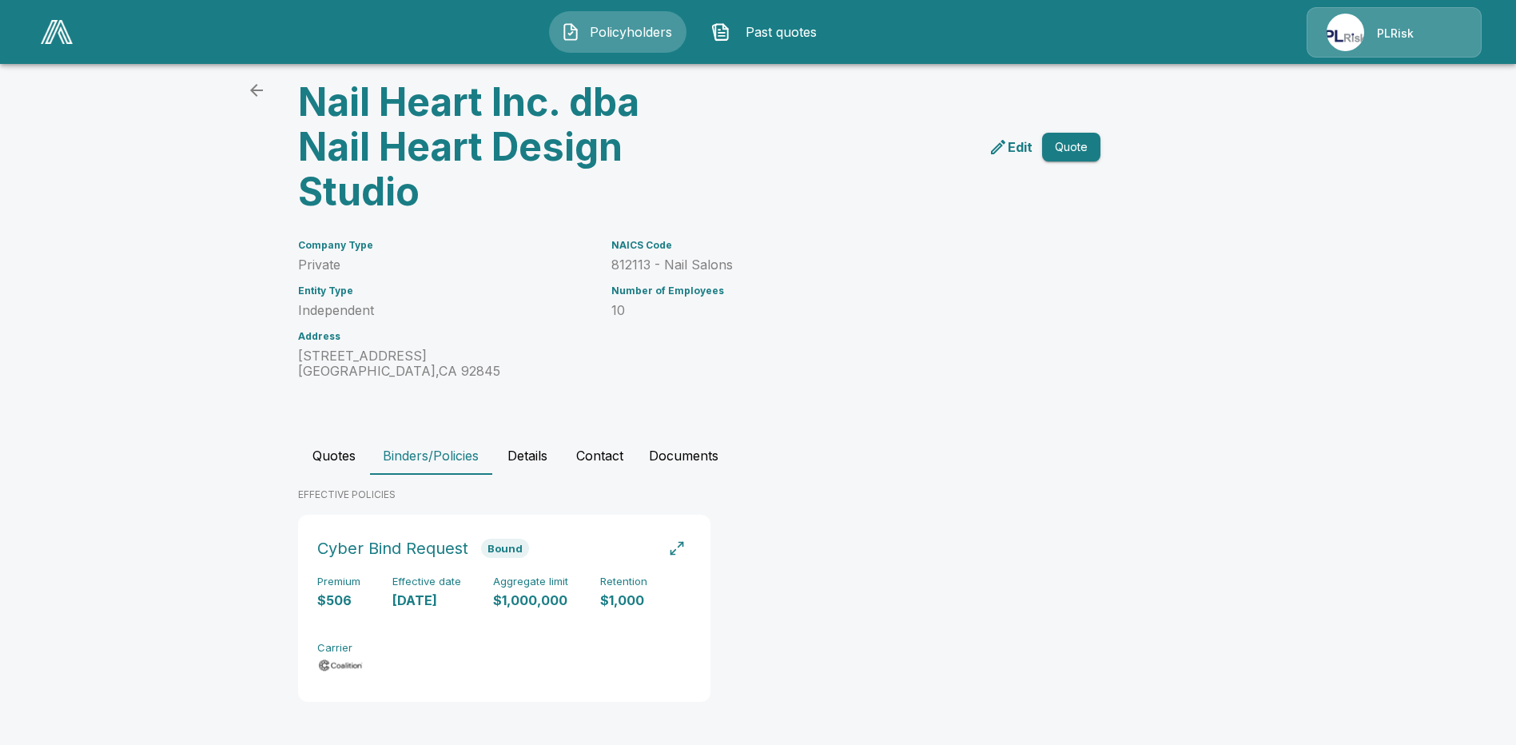
click at [696, 460] on button "Documents" at bounding box center [683, 455] width 95 height 38
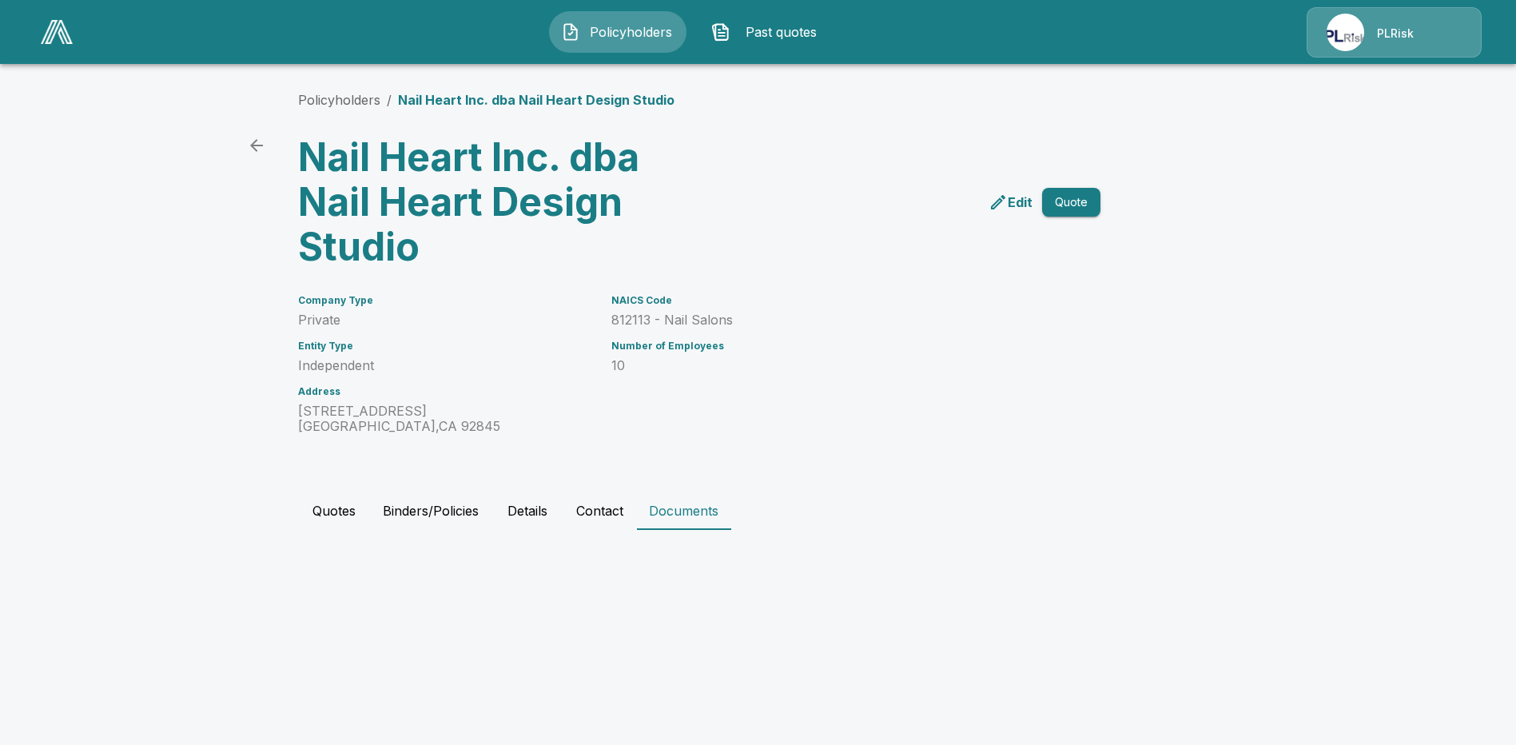
scroll to position [0, 0]
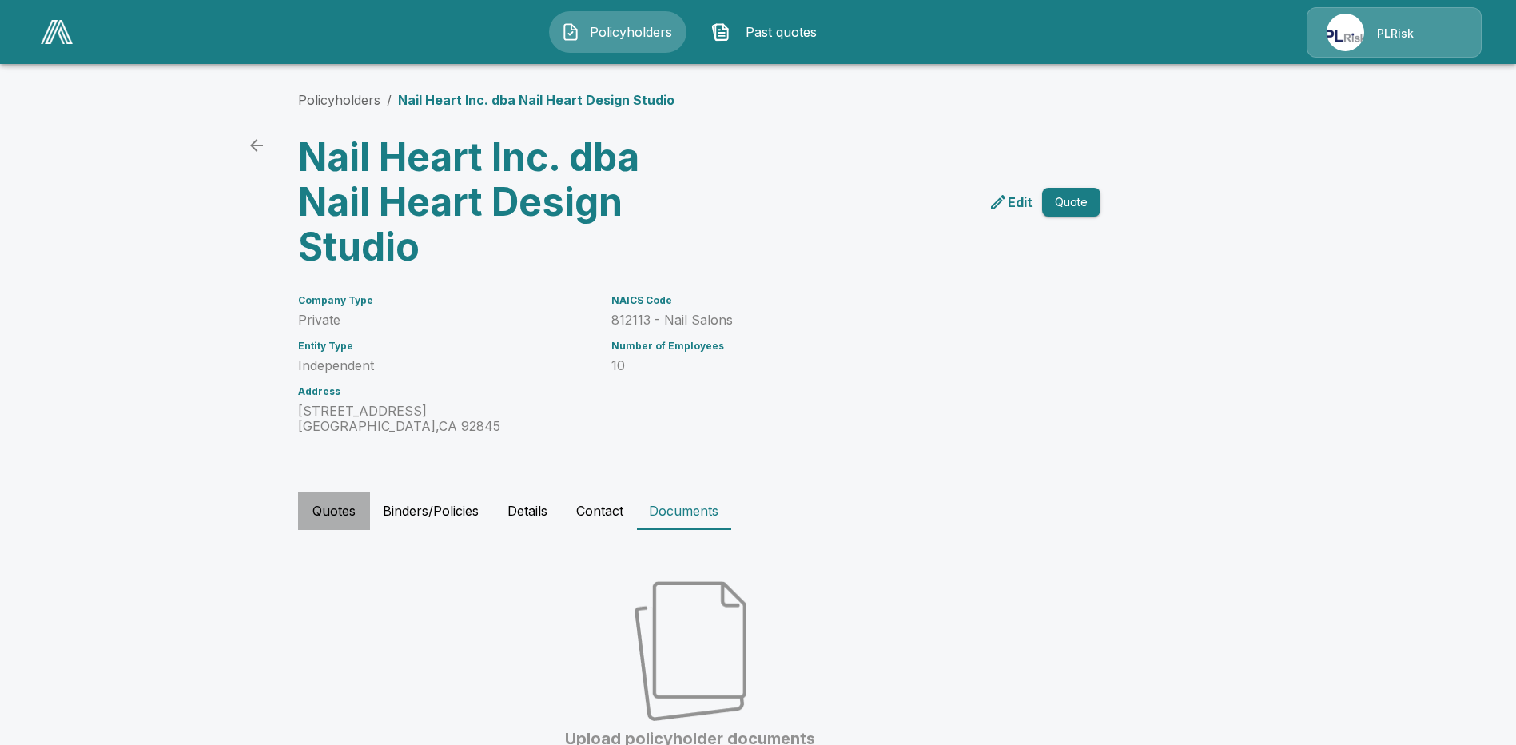
click at [332, 508] on button "Quotes" at bounding box center [334, 511] width 72 height 38
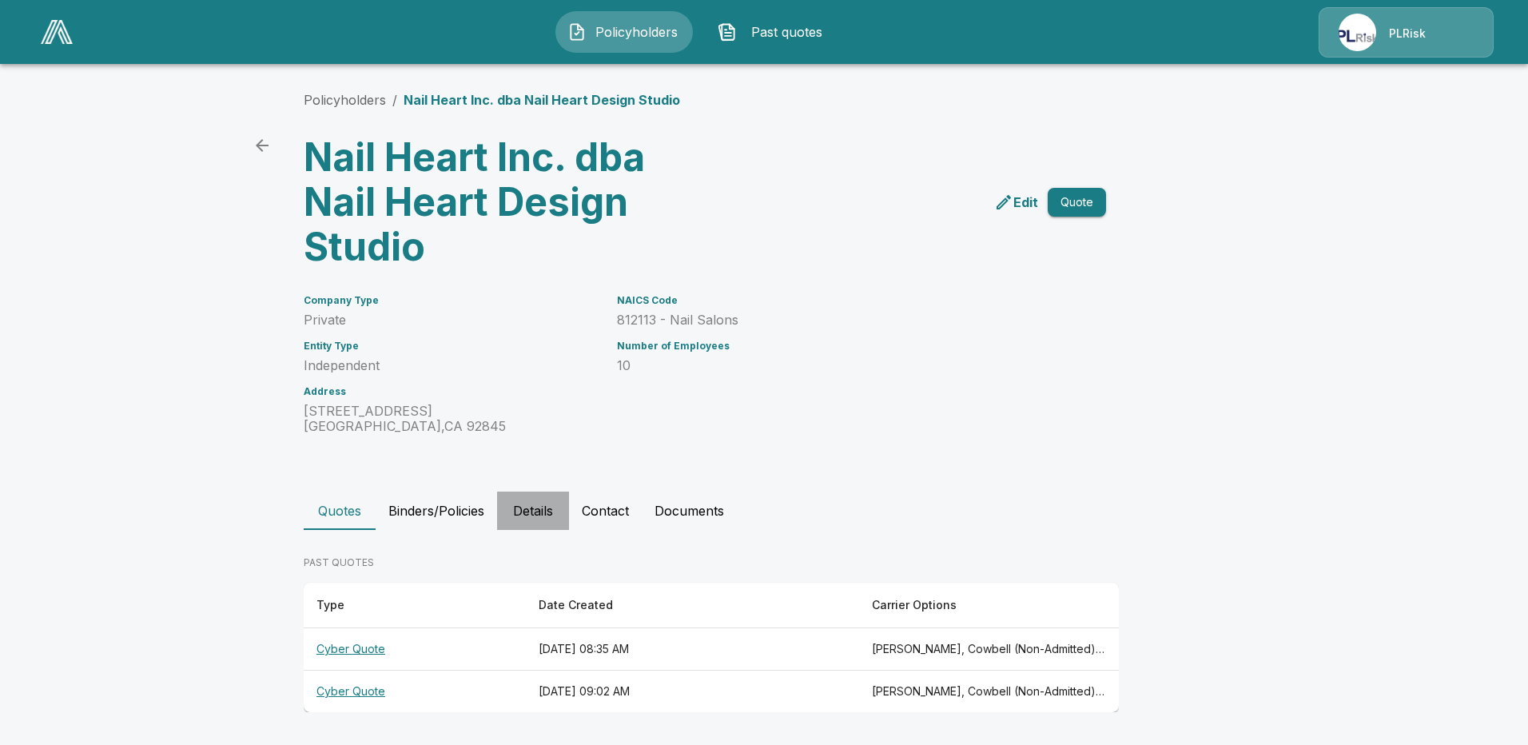
click at [531, 512] on button "Details" at bounding box center [533, 511] width 72 height 38
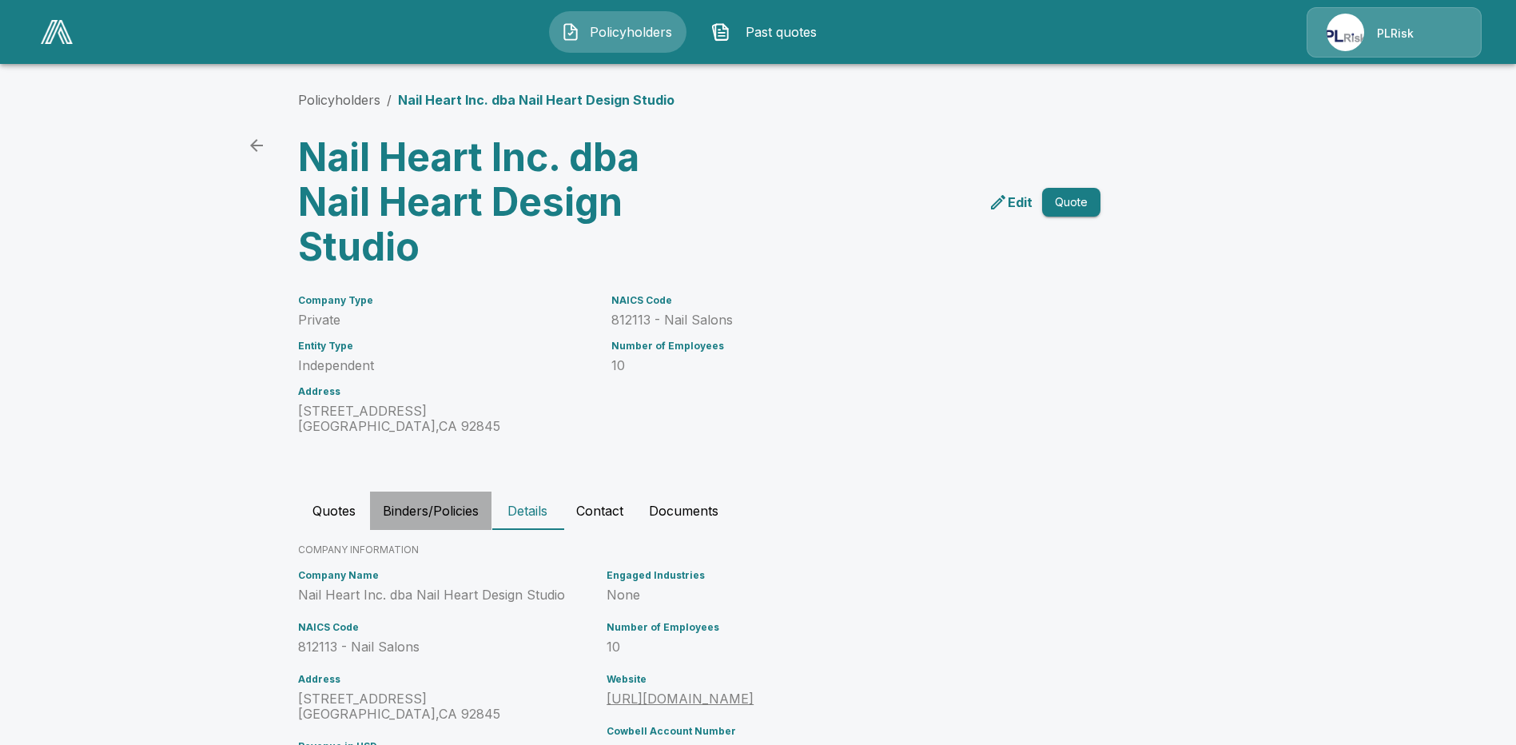
click at [418, 505] on button "Binders/Policies" at bounding box center [430, 511] width 121 height 38
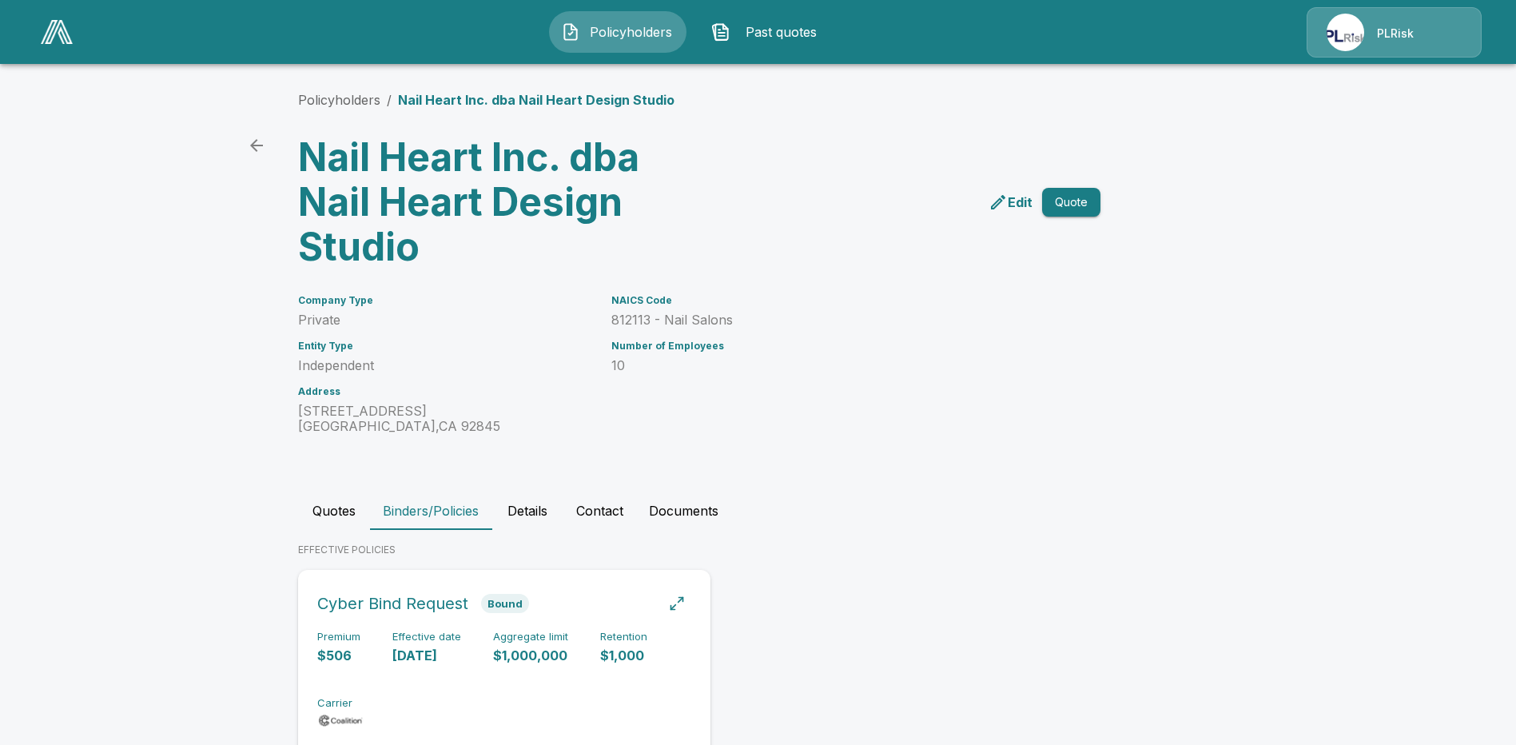
scroll to position [55, 0]
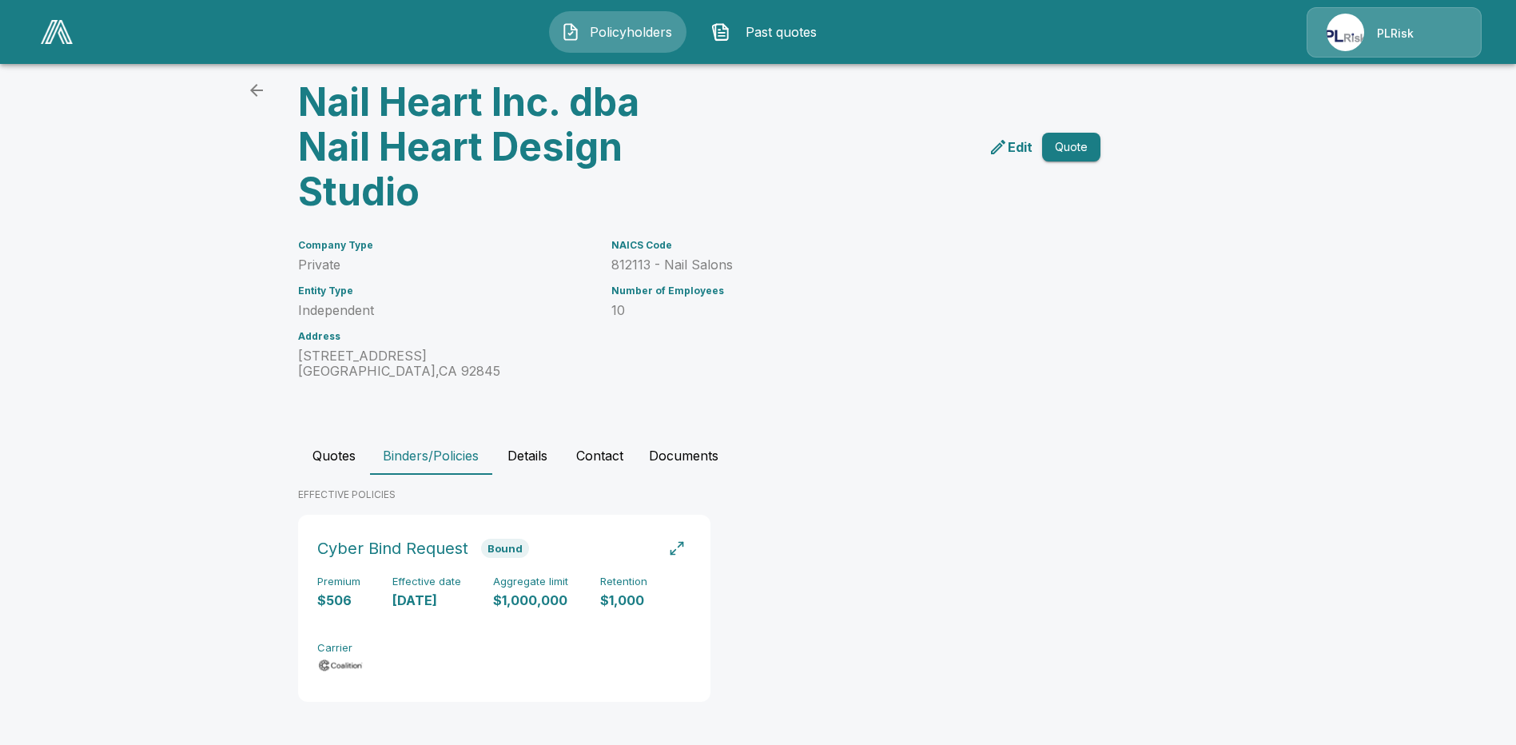
click at [876, 431] on div "Policyholders / Nail Heart Inc. dba Nail Heart Design Studio Nail Heart Inc. db…" at bounding box center [758, 375] width 959 height 740
click at [648, 33] on span "Policyholders" at bounding box center [631, 31] width 88 height 19
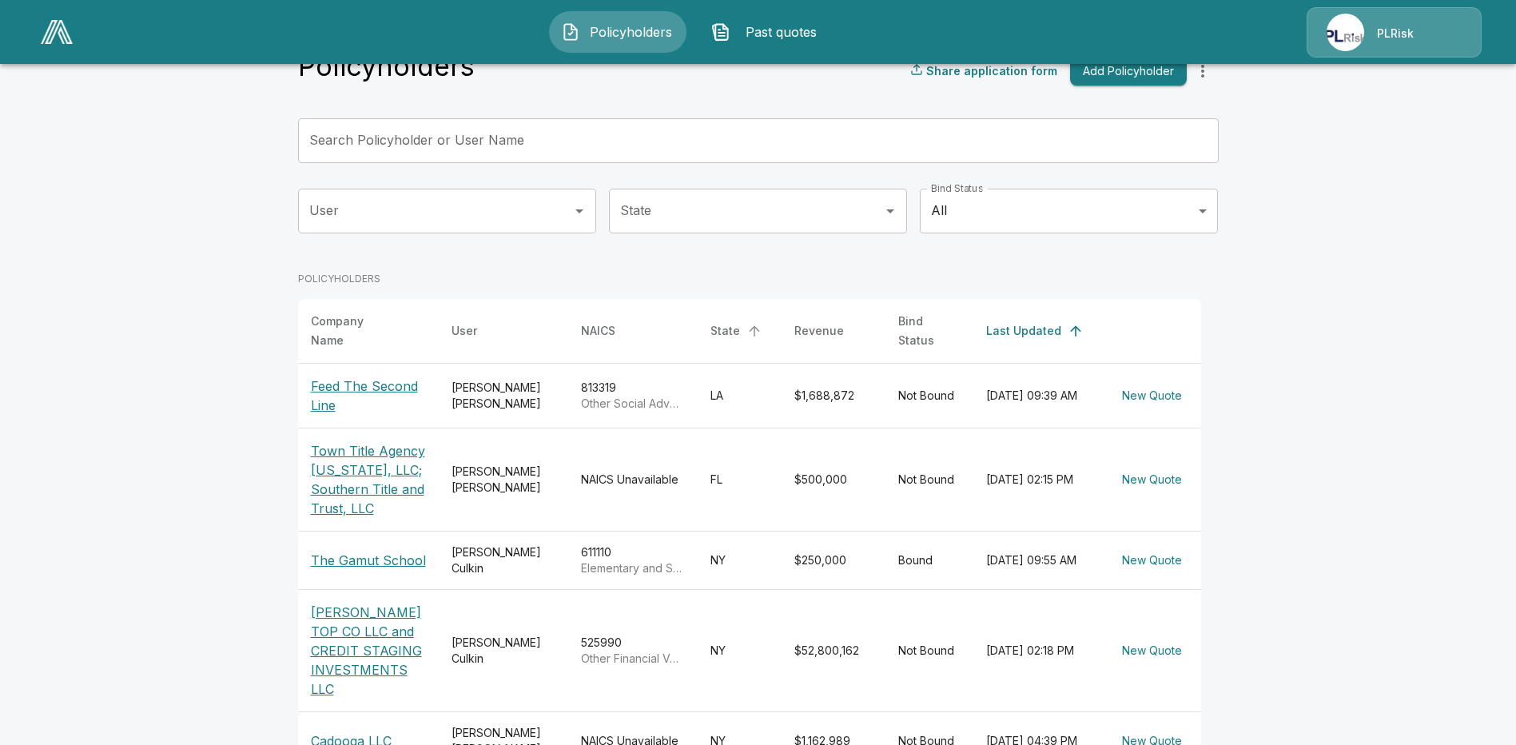
click at [721, 322] on div "State" at bounding box center [726, 330] width 30 height 19
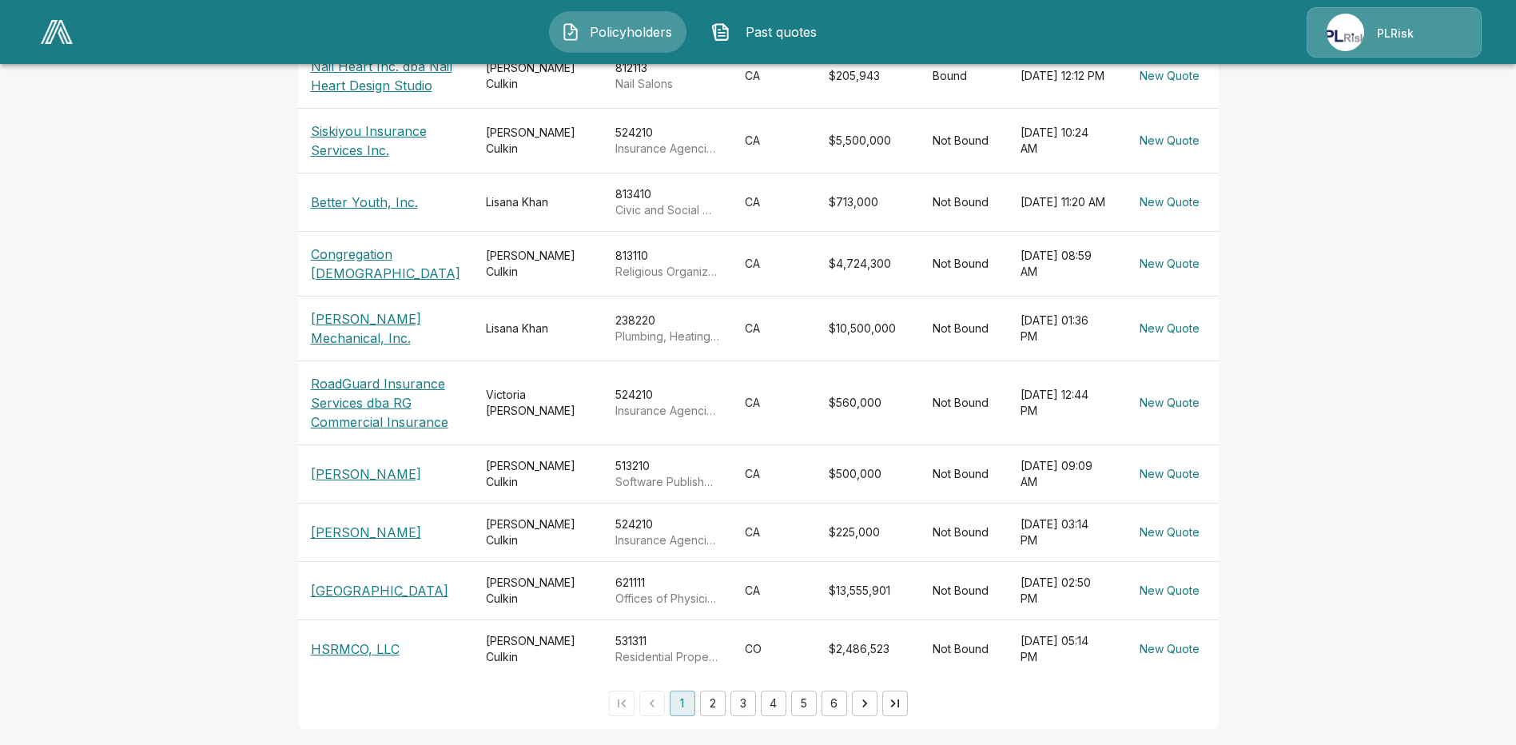
scroll to position [432, 0]
click at [322, 306] on p "[PERSON_NAME] Mechanical, Inc." at bounding box center [385, 325] width 149 height 38
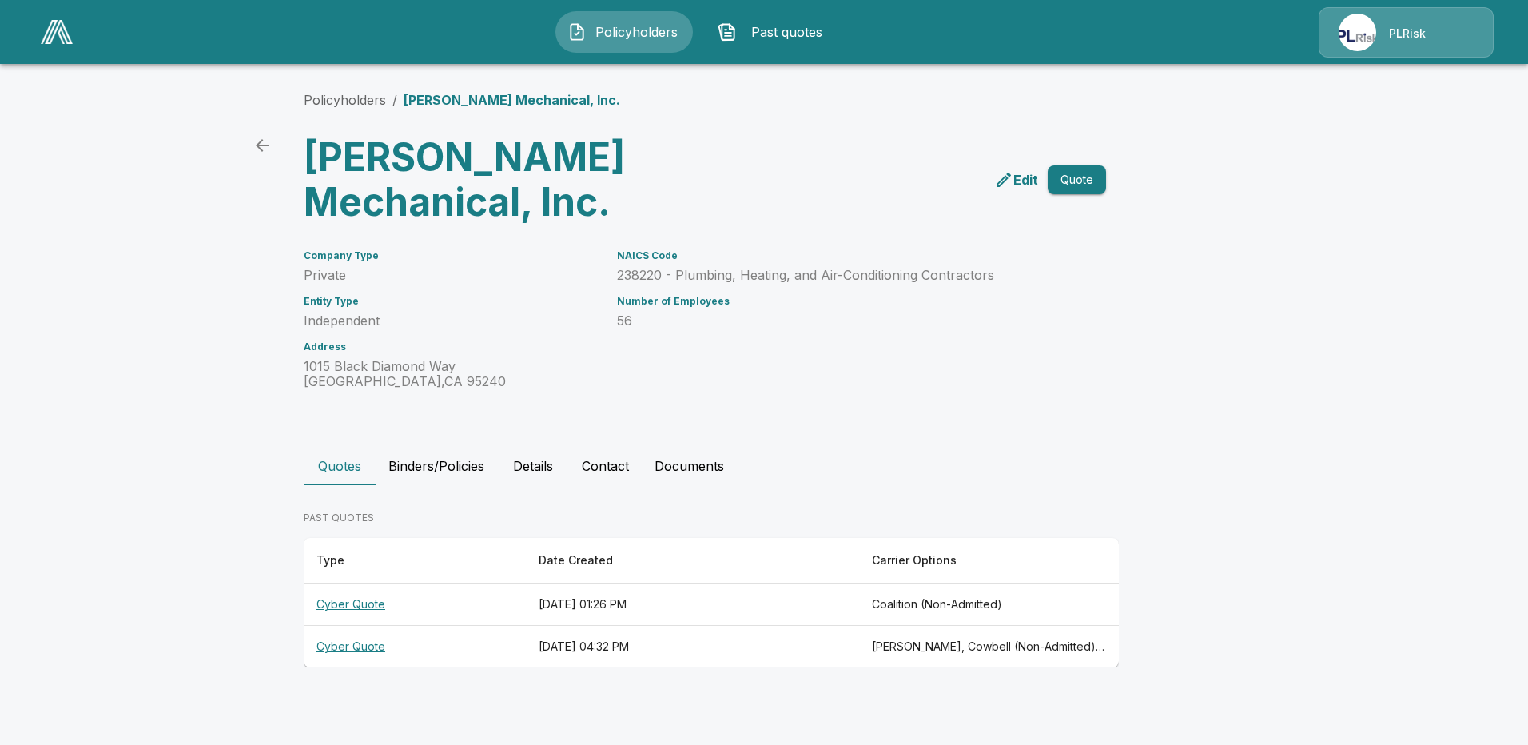
click at [356, 603] on th "Cyber Quote" at bounding box center [415, 604] width 222 height 42
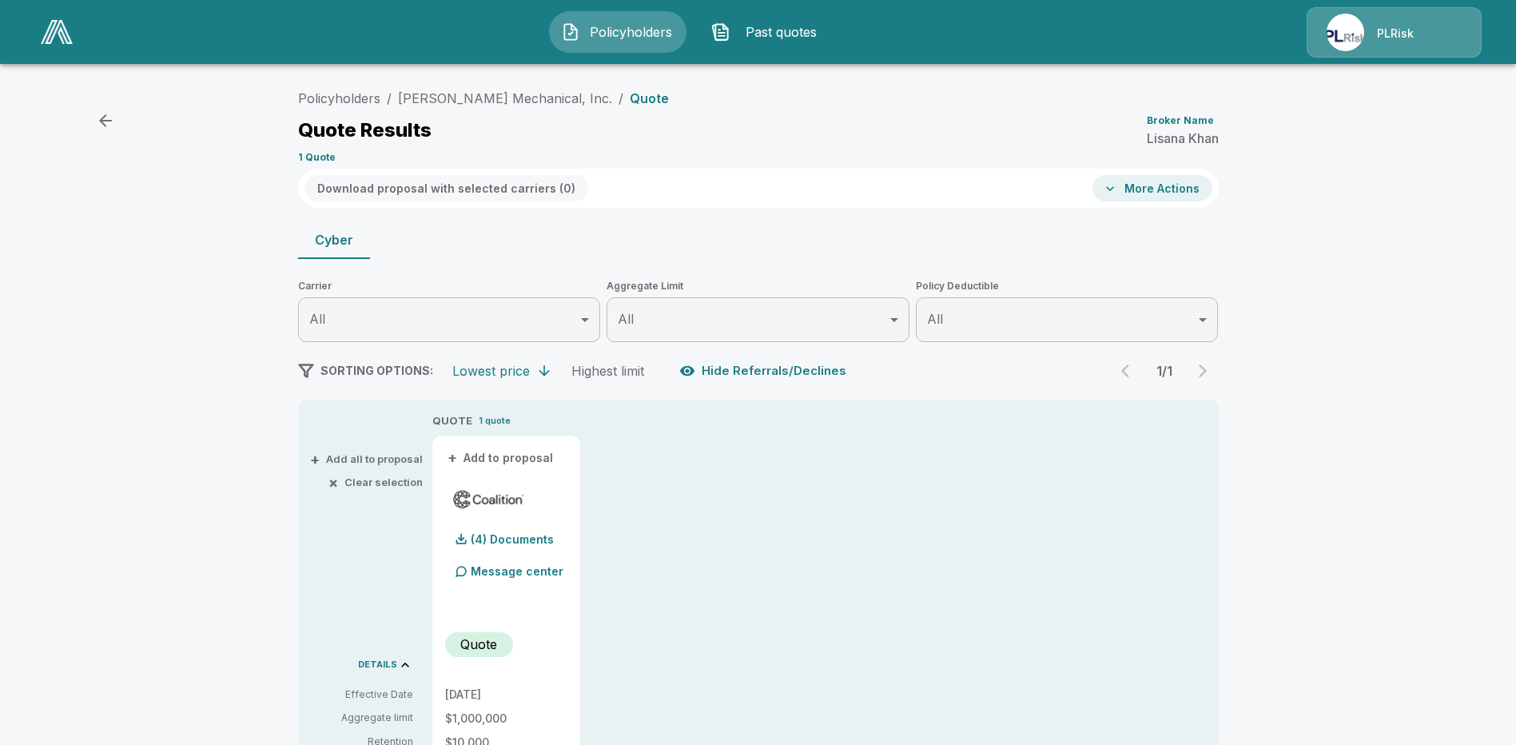
scroll to position [320, 0]
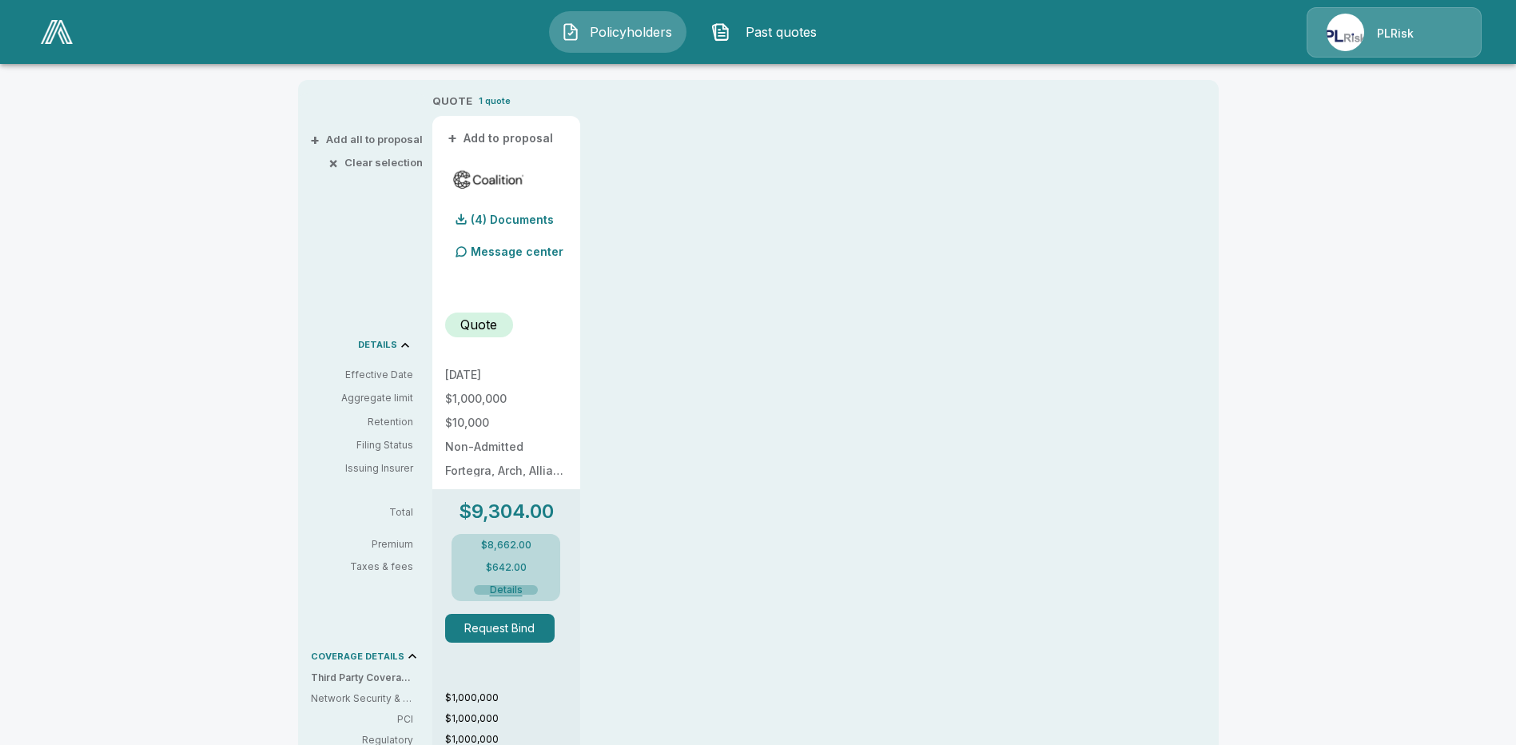
click at [512, 587] on button "Details" at bounding box center [506, 590] width 64 height 10
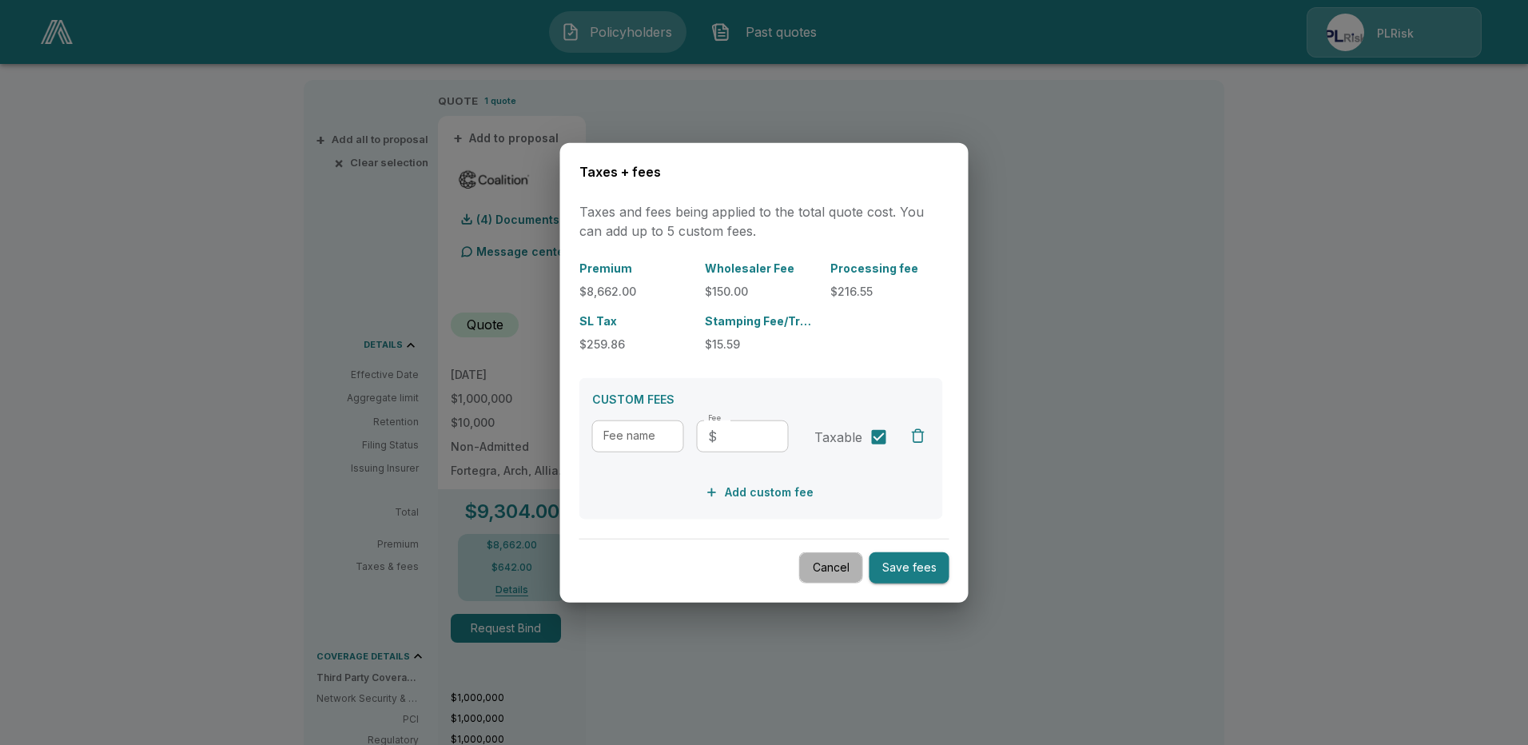
click at [840, 560] on button "Cancel" at bounding box center [831, 567] width 64 height 31
